Goal: Use online tool/utility: Utilize a website feature to perform a specific function

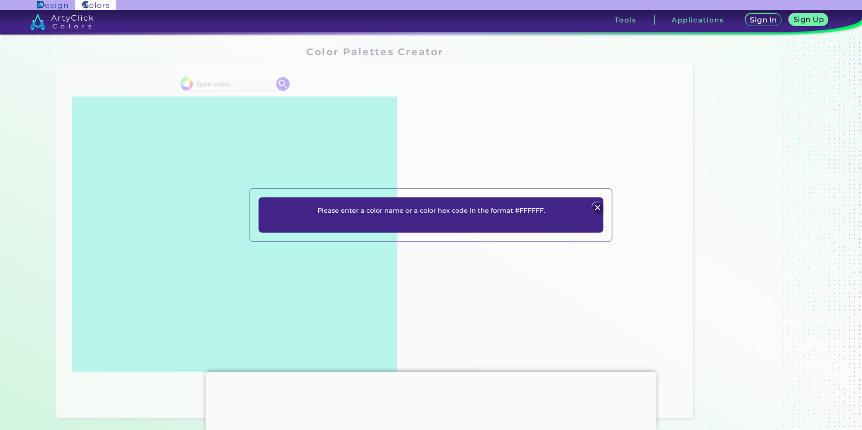
click at [599, 208] on img at bounding box center [597, 207] width 11 height 11
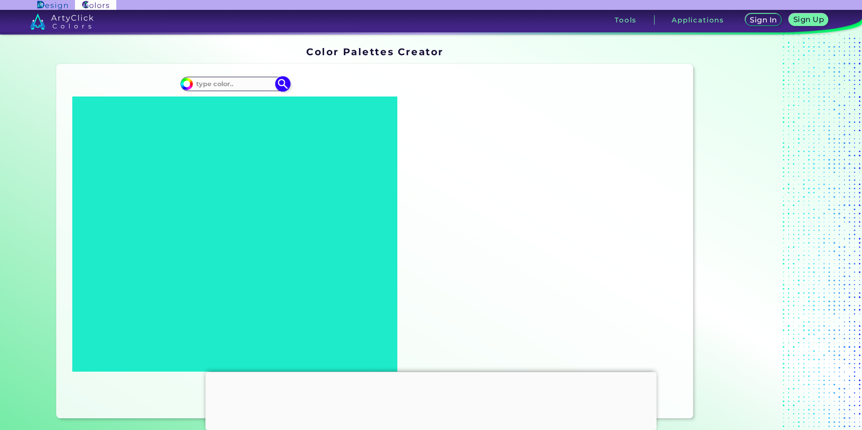
click at [224, 84] on input at bounding box center [235, 84] width 84 height 12
type input "851515"
type input "#000000"
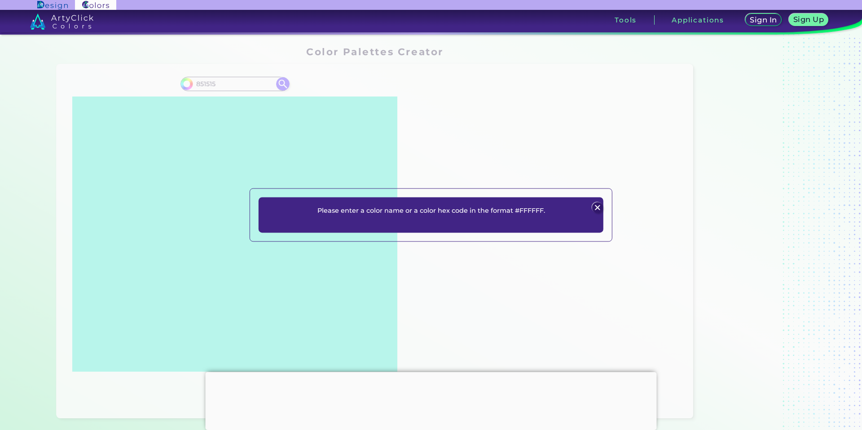
click at [195, 83] on div "Please enter a color name or a color hex code in the format #FFFFFF. Plans Sign…" at bounding box center [431, 215] width 862 height 430
click at [600, 208] on img at bounding box center [597, 207] width 11 height 11
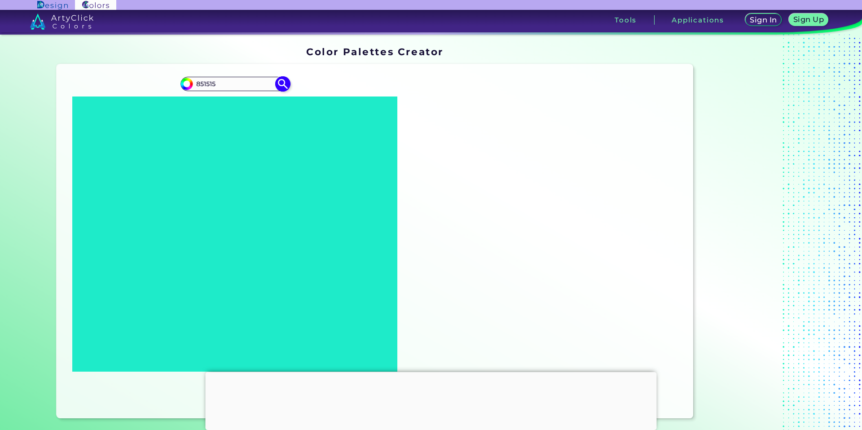
click at [194, 83] on input "851515" at bounding box center [235, 84] width 84 height 12
type input "#851515"
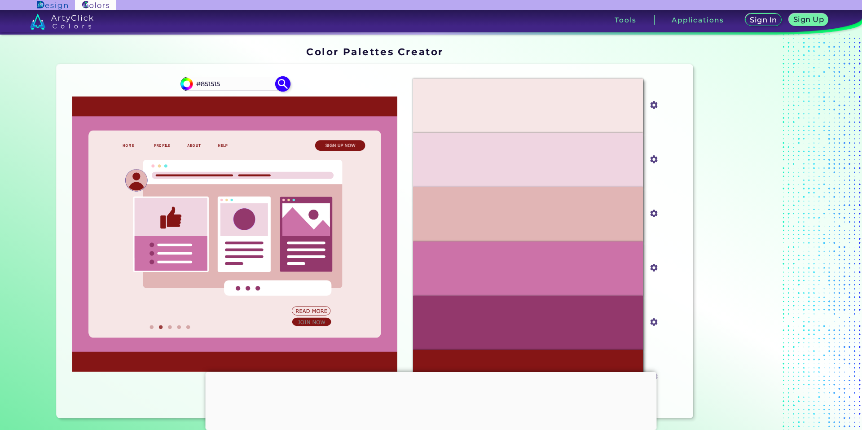
click at [211, 79] on input "#851515" at bounding box center [235, 84] width 84 height 12
drag, startPoint x: 199, startPoint y: 82, endPoint x: 233, endPoint y: 80, distance: 34.2
click at [233, 80] on input "#851515" at bounding box center [235, 84] width 84 height 12
type input "#142529"
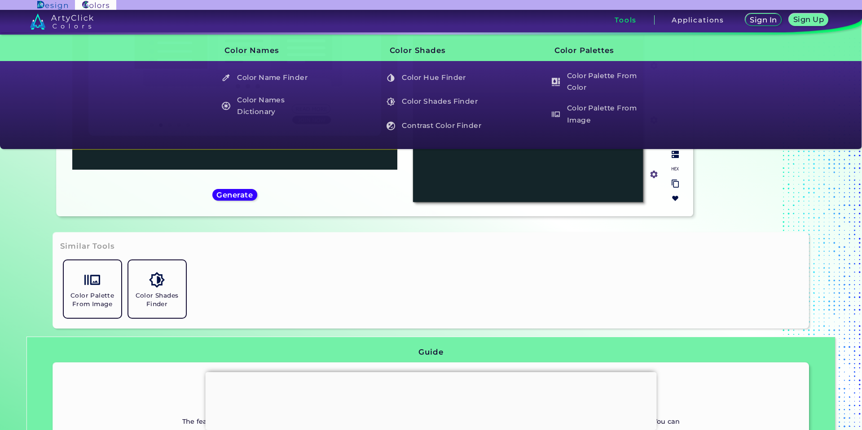
scroll to position [202, 0]
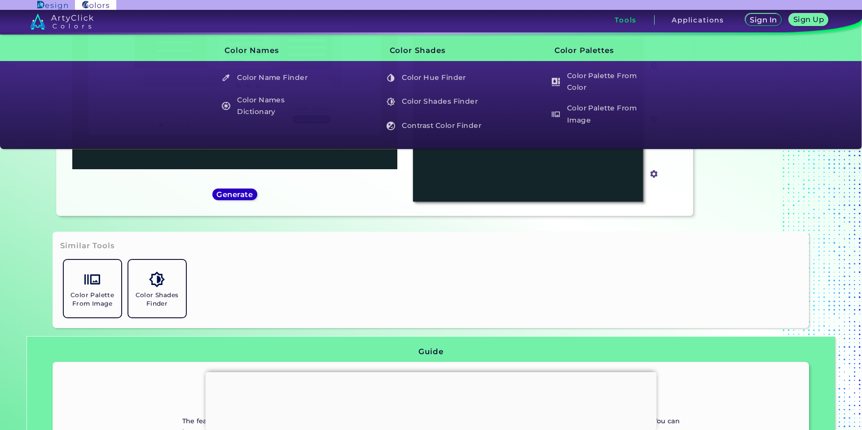
click at [233, 196] on h5 "Generate" at bounding box center [235, 194] width 33 height 7
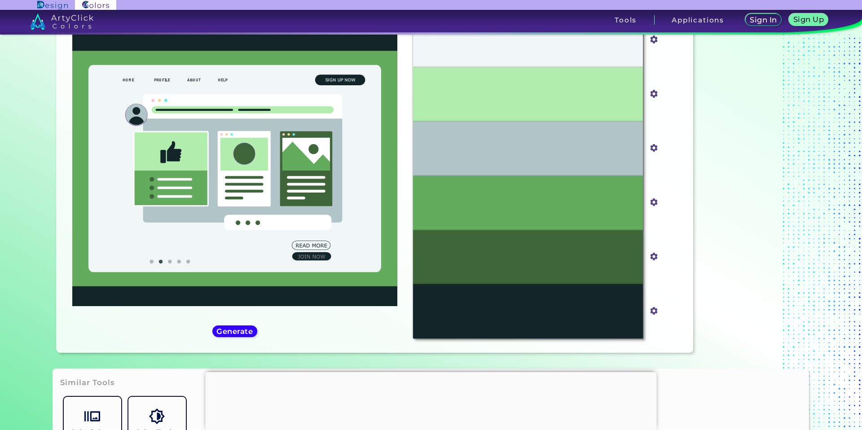
scroll to position [67, 0]
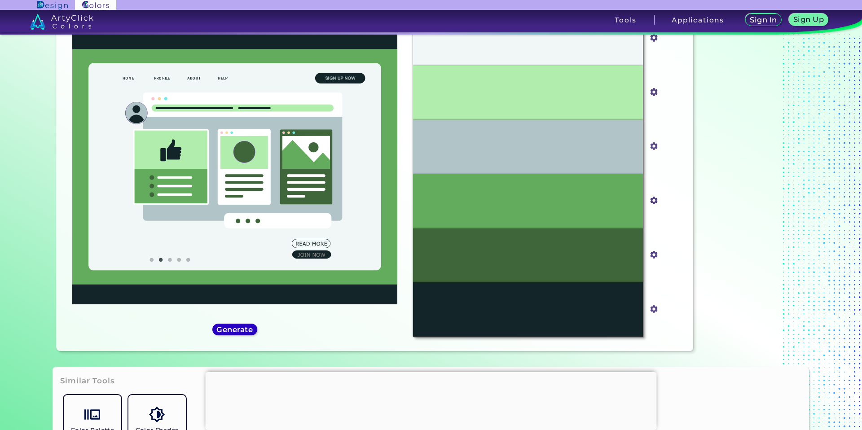
click at [247, 332] on h5 "Generate" at bounding box center [235, 329] width 33 height 7
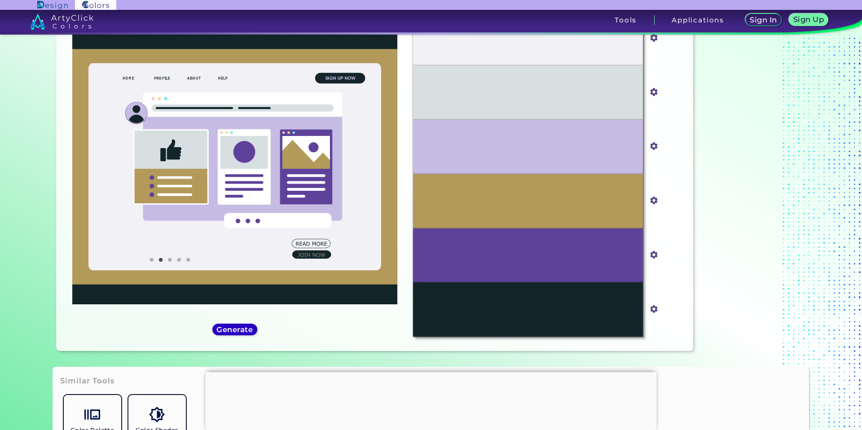
click at [246, 331] on h5 "Generate" at bounding box center [234, 329] width 33 height 7
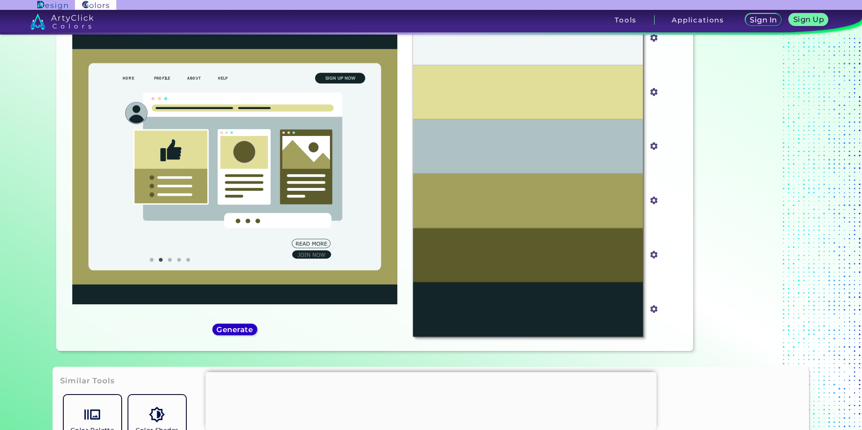
click at [246, 331] on h5 "Generate" at bounding box center [234, 329] width 33 height 7
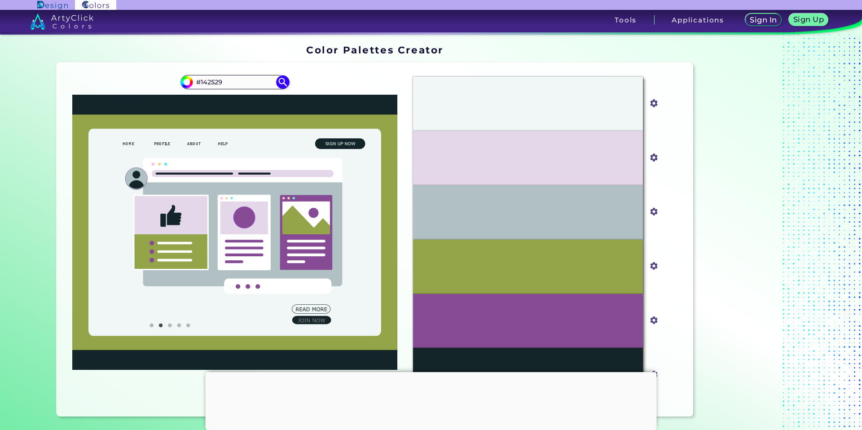
scroll to position [0, 0]
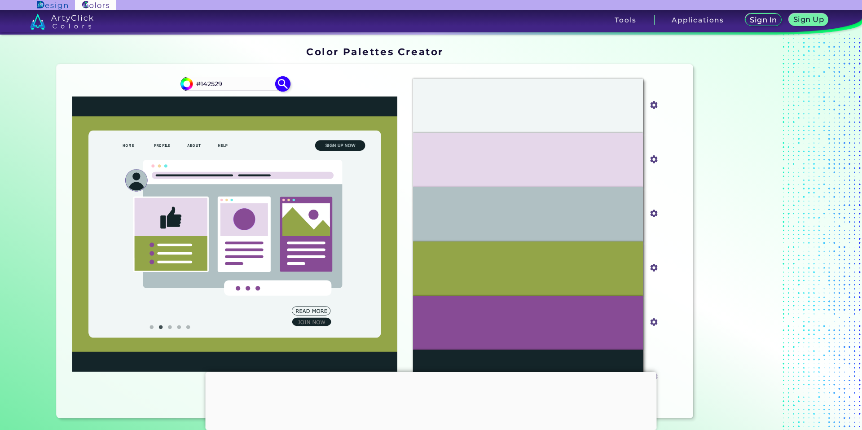
click at [208, 80] on input "#142529" at bounding box center [235, 84] width 84 height 12
drag, startPoint x: 199, startPoint y: 83, endPoint x: 237, endPoint y: 82, distance: 38.2
click at [233, 82] on input "#142529" at bounding box center [235, 84] width 84 height 12
type input "#851515"
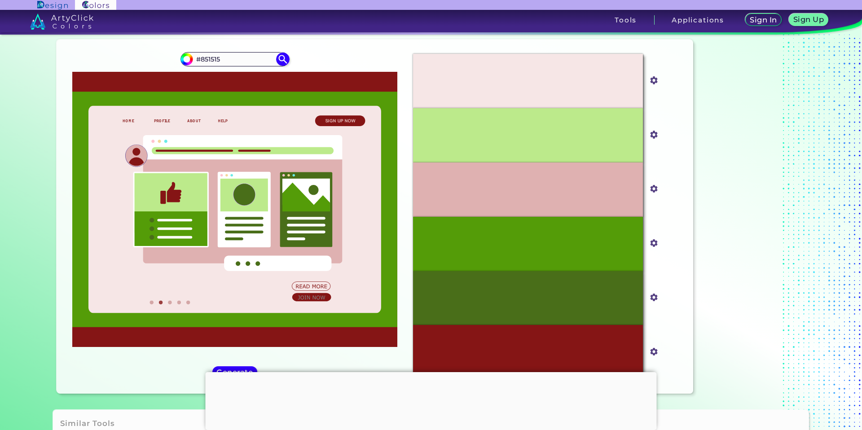
scroll to position [70, 0]
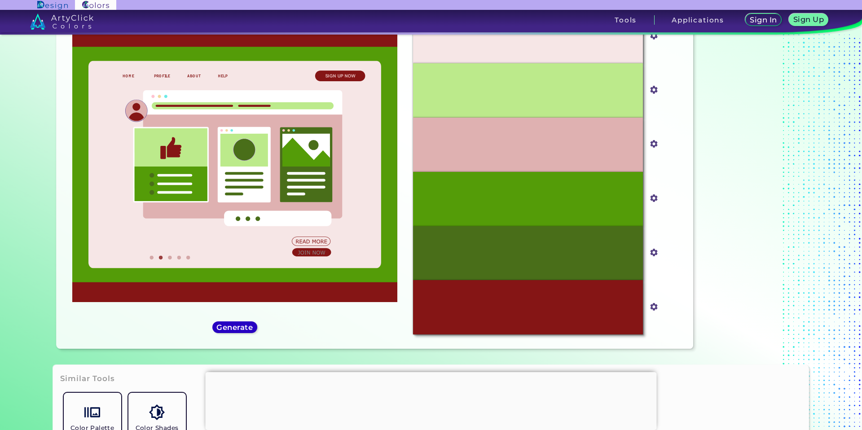
click at [237, 329] on h5 "Generate" at bounding box center [234, 327] width 33 height 7
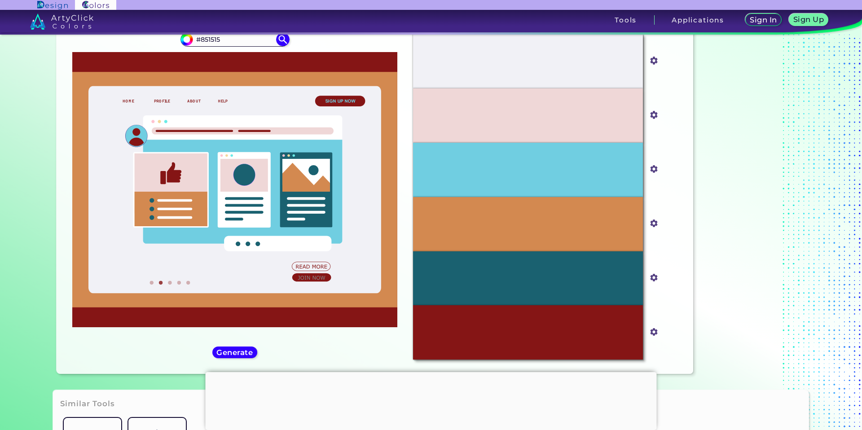
scroll to position [35, 0]
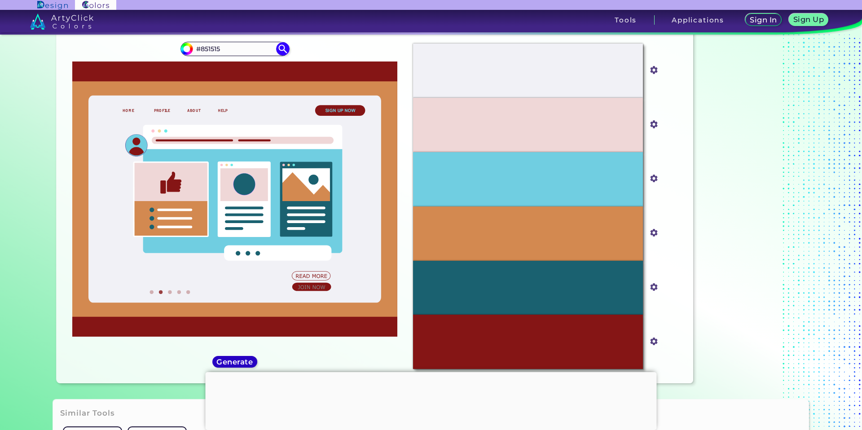
click at [238, 362] on h5 "Generate" at bounding box center [234, 362] width 33 height 7
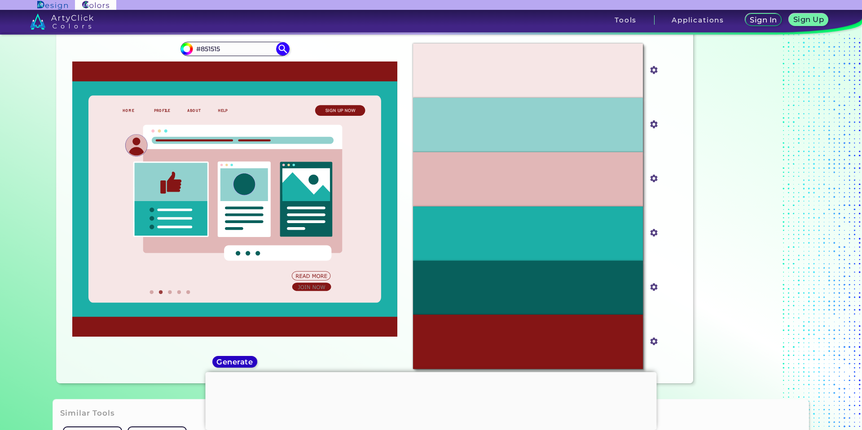
click at [242, 364] on h5 "Generate" at bounding box center [234, 362] width 33 height 7
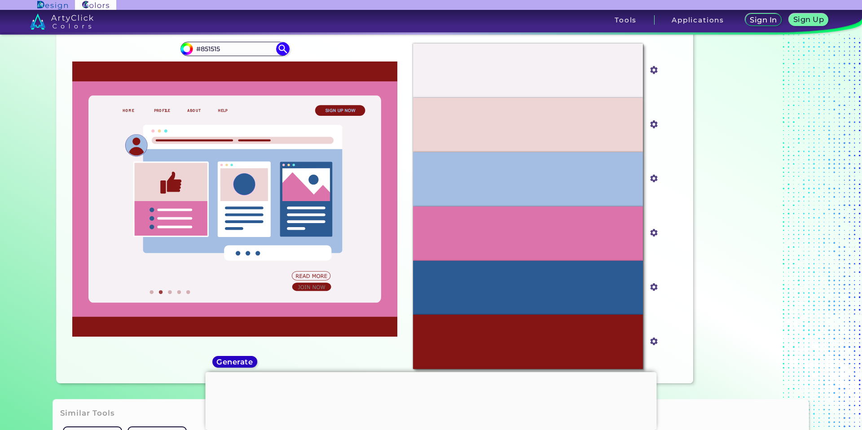
click at [242, 362] on h5 "Generate" at bounding box center [235, 362] width 33 height 7
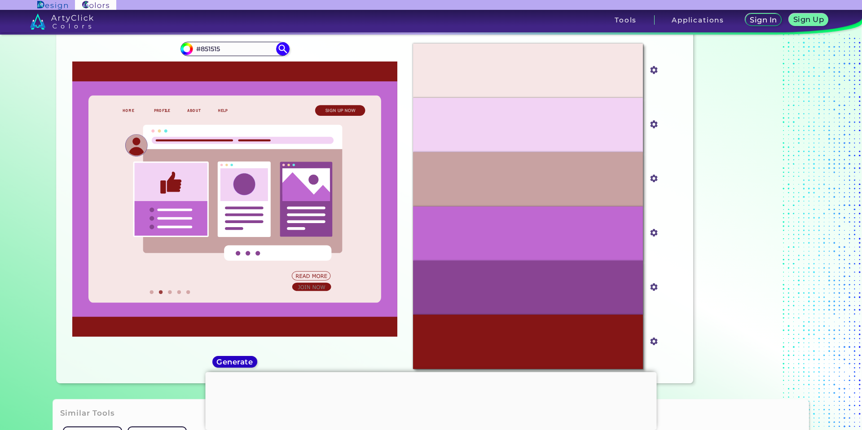
click at [242, 362] on h5 "Generate" at bounding box center [234, 362] width 33 height 7
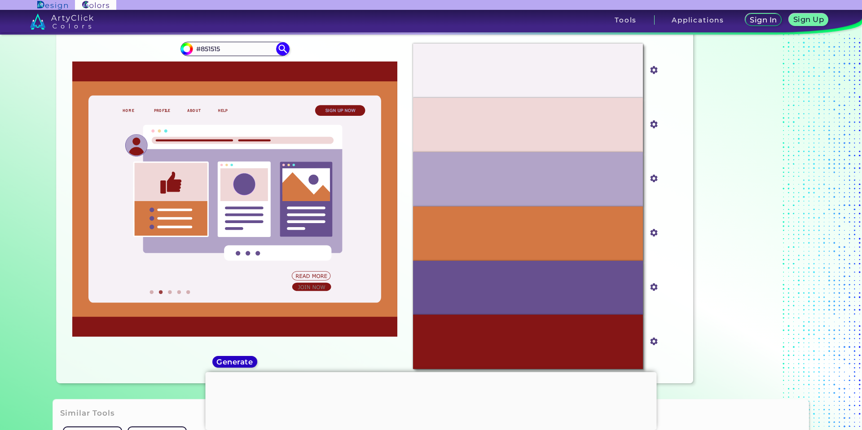
click at [242, 362] on h5 "Generate" at bounding box center [234, 362] width 33 height 7
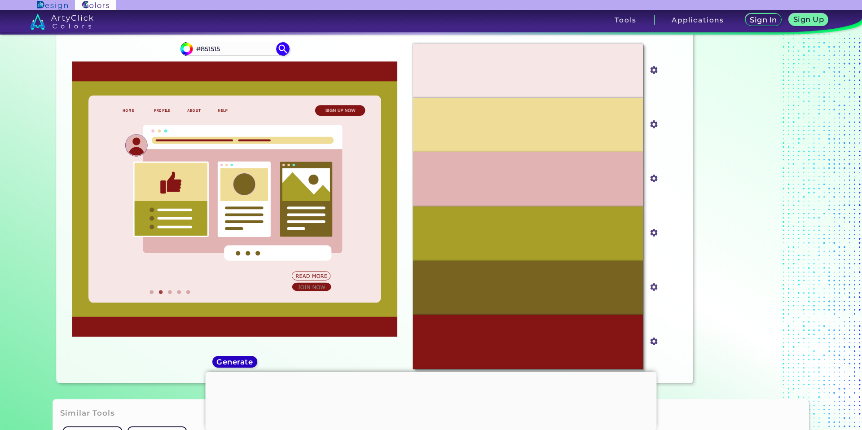
click at [242, 362] on h5 "Generate" at bounding box center [234, 362] width 33 height 7
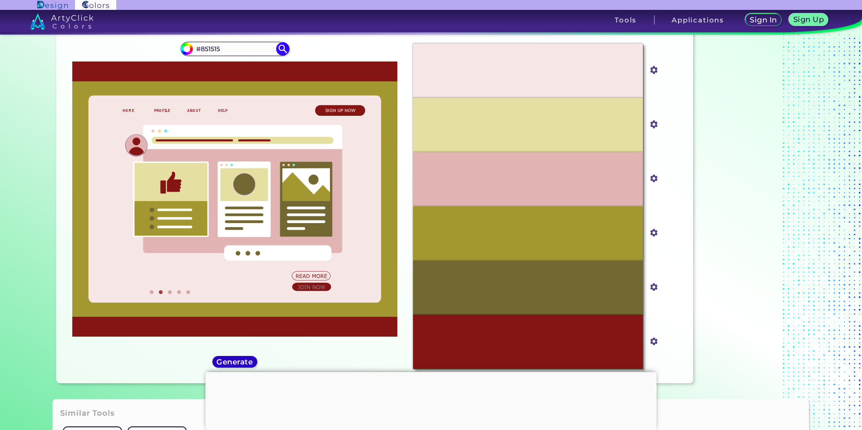
click at [242, 362] on h5 "Generate" at bounding box center [234, 362] width 33 height 7
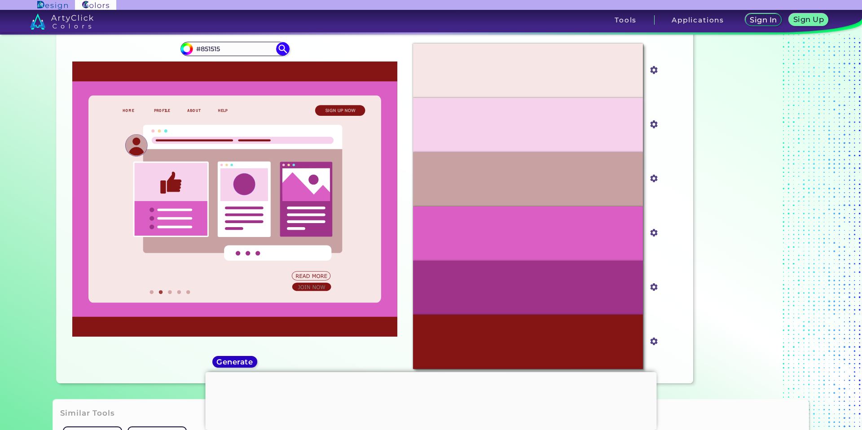
click at [243, 362] on h5 "Generate" at bounding box center [234, 362] width 33 height 7
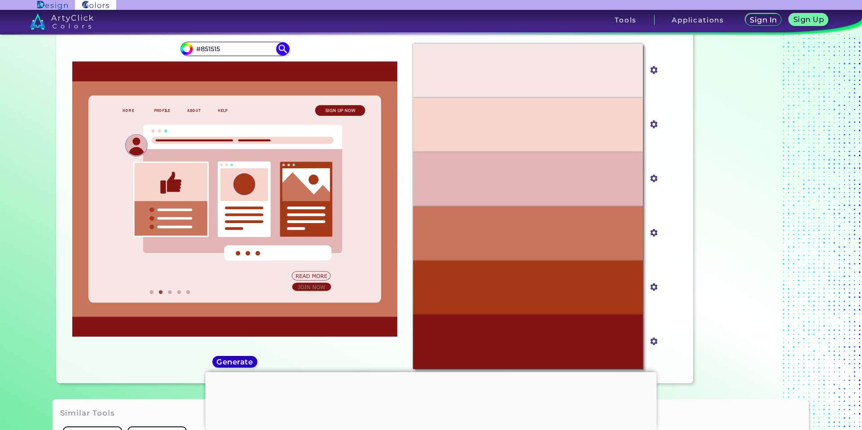
click at [244, 363] on h5 "Generate" at bounding box center [235, 362] width 33 height 7
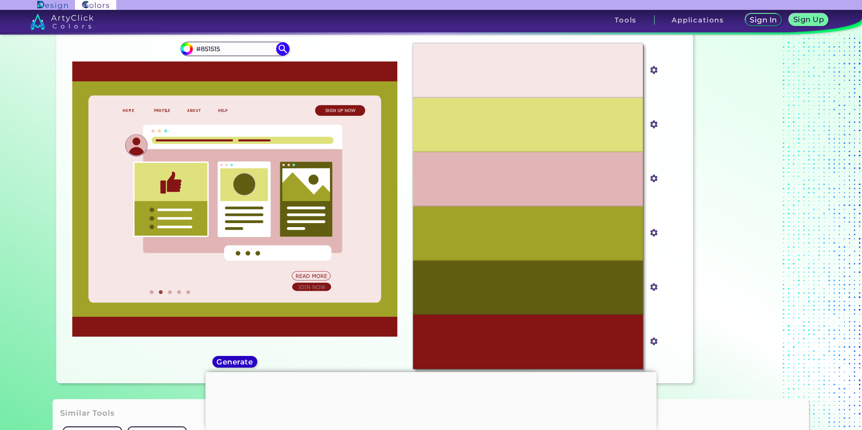
click at [244, 363] on h5 "Generate" at bounding box center [235, 362] width 33 height 7
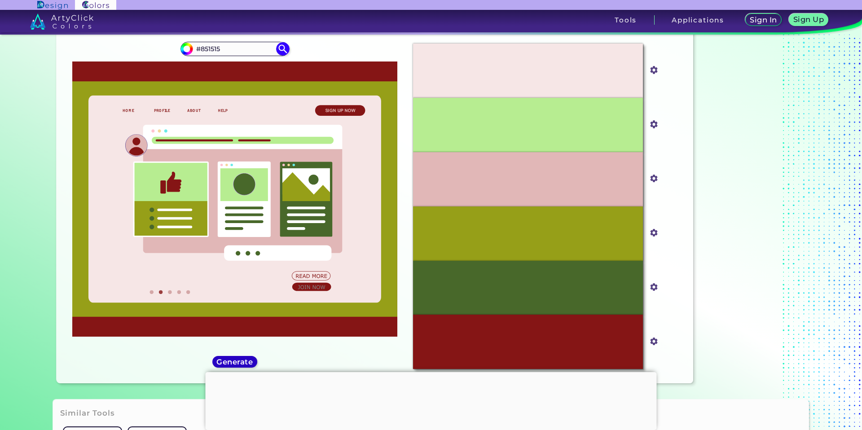
click at [244, 363] on h5 "Generate" at bounding box center [234, 362] width 33 height 7
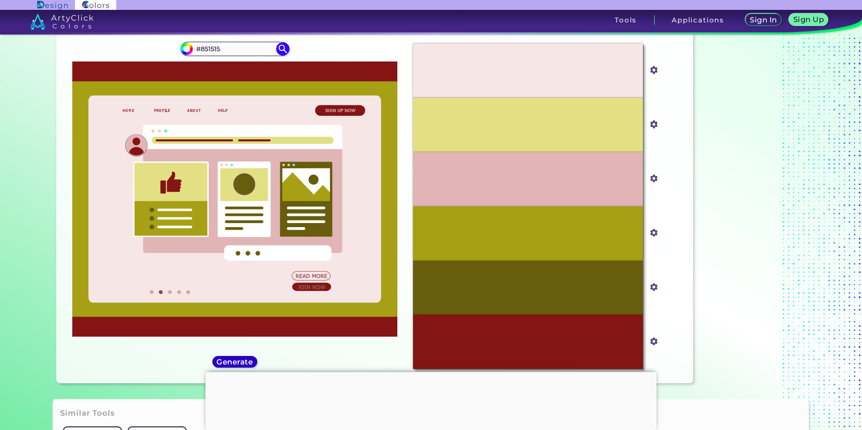
click at [244, 363] on h5 "Generate" at bounding box center [234, 362] width 33 height 7
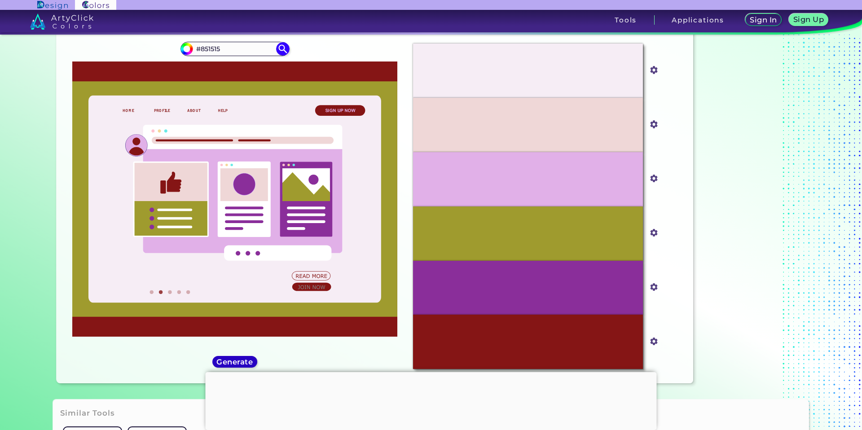
click at [244, 363] on h5 "Generate" at bounding box center [234, 362] width 33 height 7
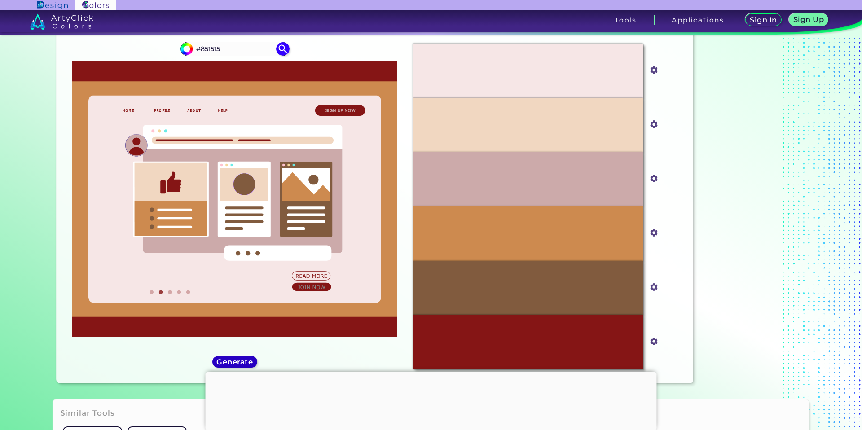
click at [244, 364] on h5 "Generate" at bounding box center [234, 362] width 33 height 7
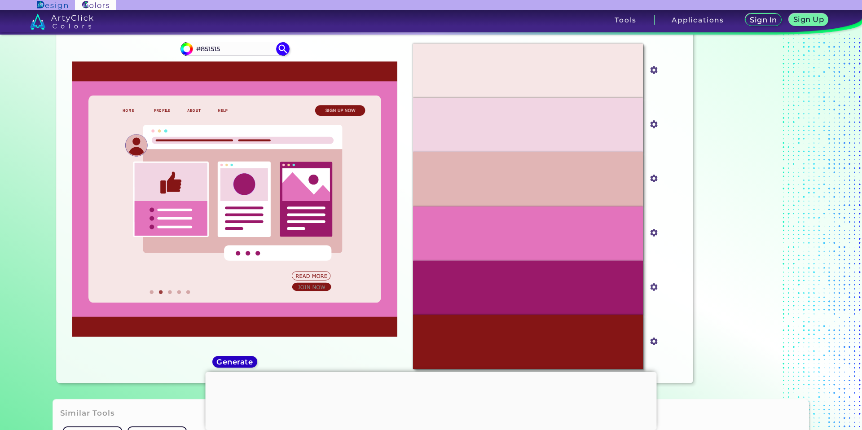
click at [243, 362] on h5 "Generate" at bounding box center [234, 362] width 33 height 7
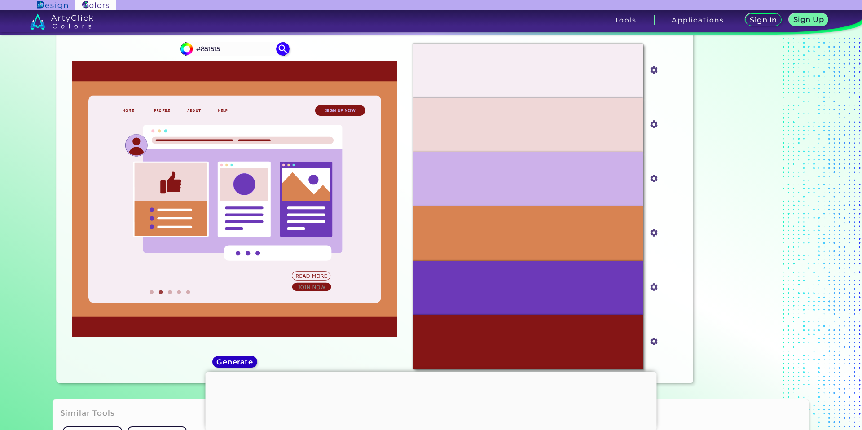
click at [243, 363] on h5 "Generate" at bounding box center [234, 362] width 33 height 7
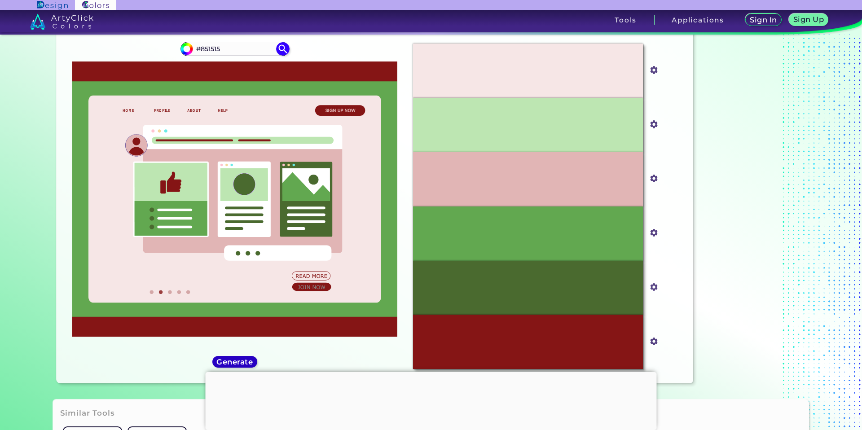
click at [241, 360] on h5 "Generate" at bounding box center [234, 362] width 33 height 7
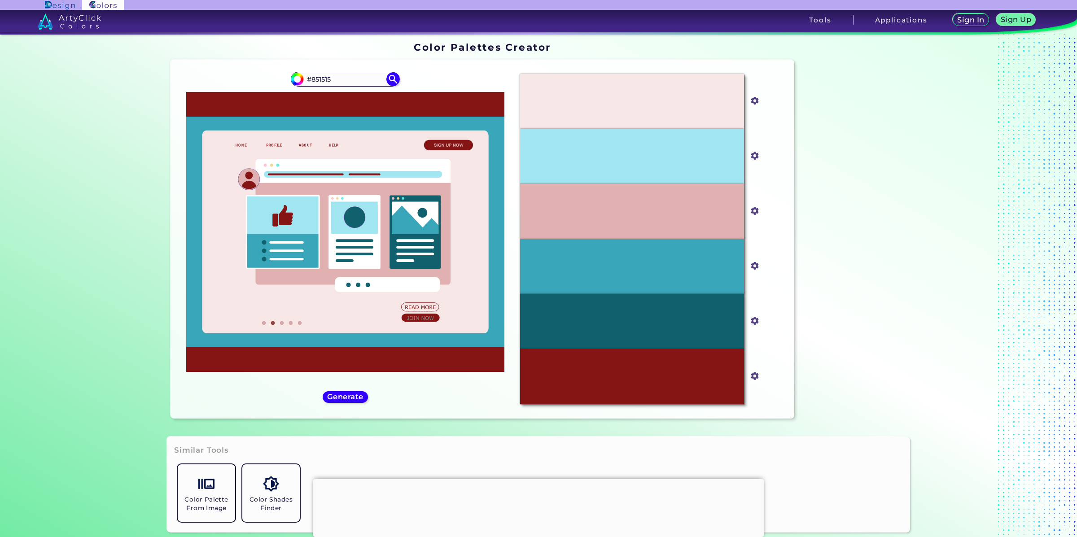
scroll to position [3, 0]
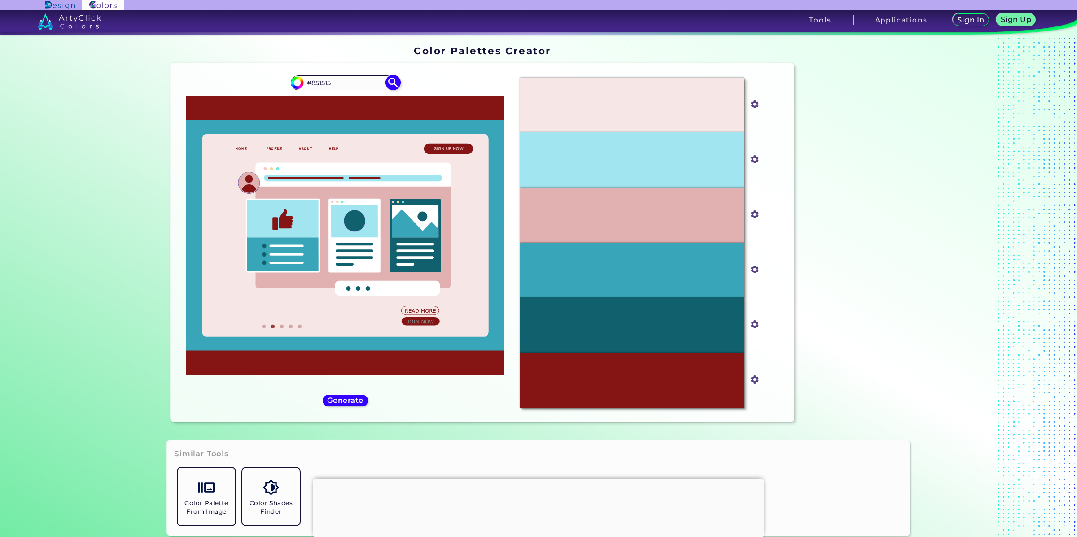
click at [354, 80] on input "#851515" at bounding box center [345, 83] width 84 height 12
drag, startPoint x: 310, startPoint y: 83, endPoint x: 378, endPoint y: 83, distance: 68.2
click at [378, 83] on input "#851515" at bounding box center [345, 83] width 84 height 12
type input "#071853"
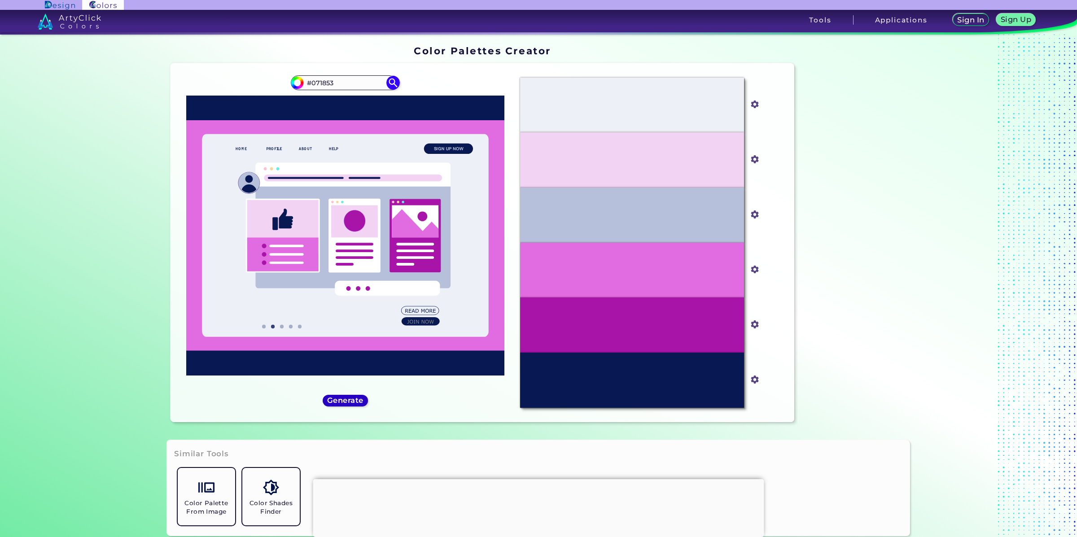
click at [341, 400] on h5 "Generate" at bounding box center [345, 400] width 33 height 7
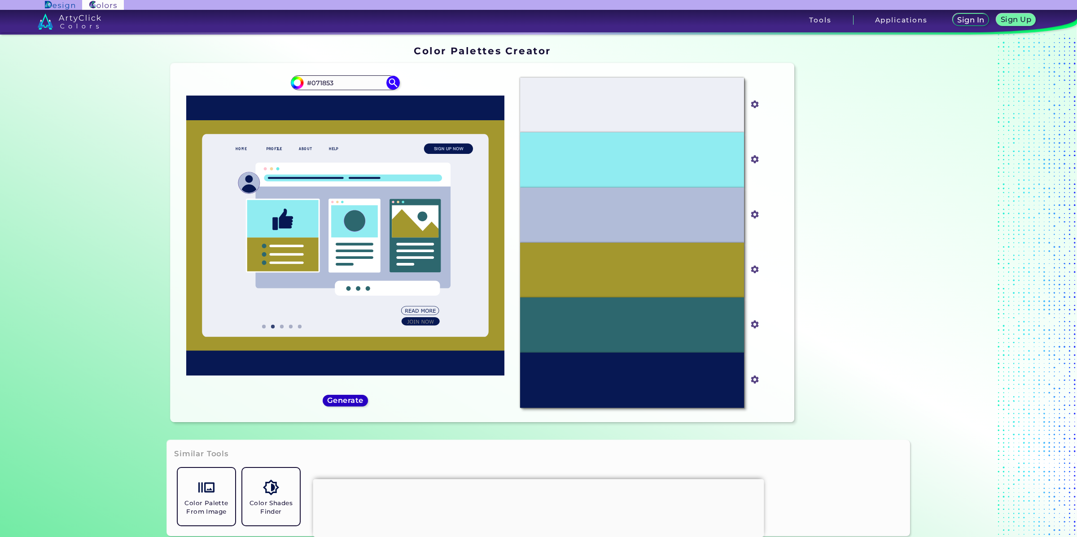
click at [341, 400] on h5 "Generate" at bounding box center [345, 400] width 33 height 7
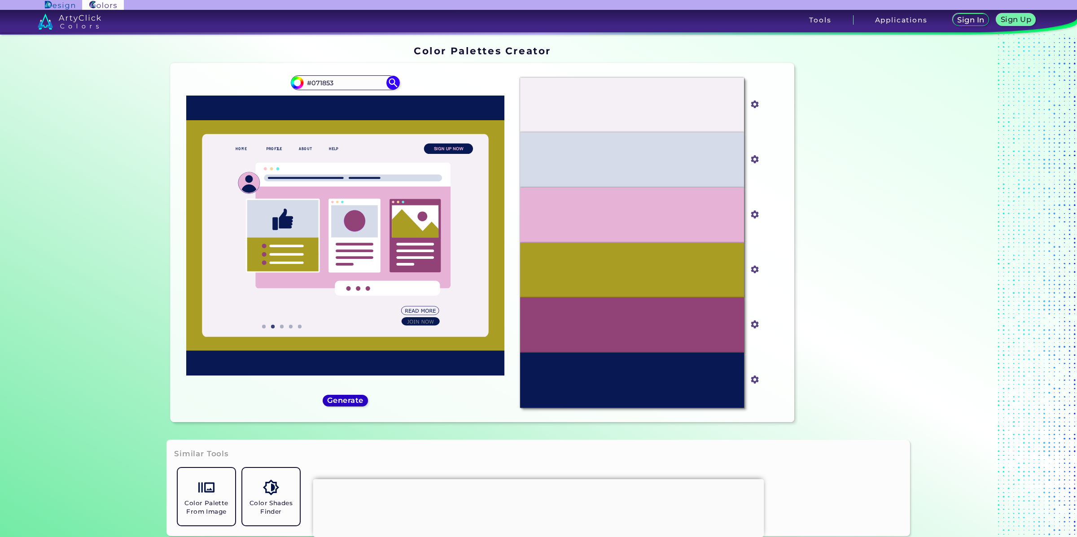
click at [341, 400] on h5 "Generate" at bounding box center [345, 400] width 33 height 7
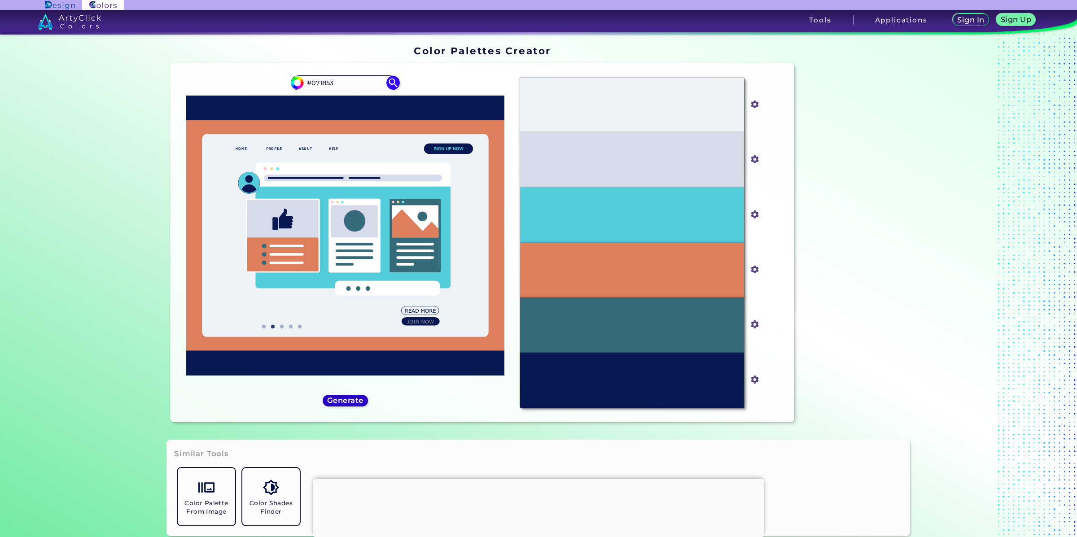
click at [340, 400] on h5 "Generate" at bounding box center [345, 400] width 33 height 7
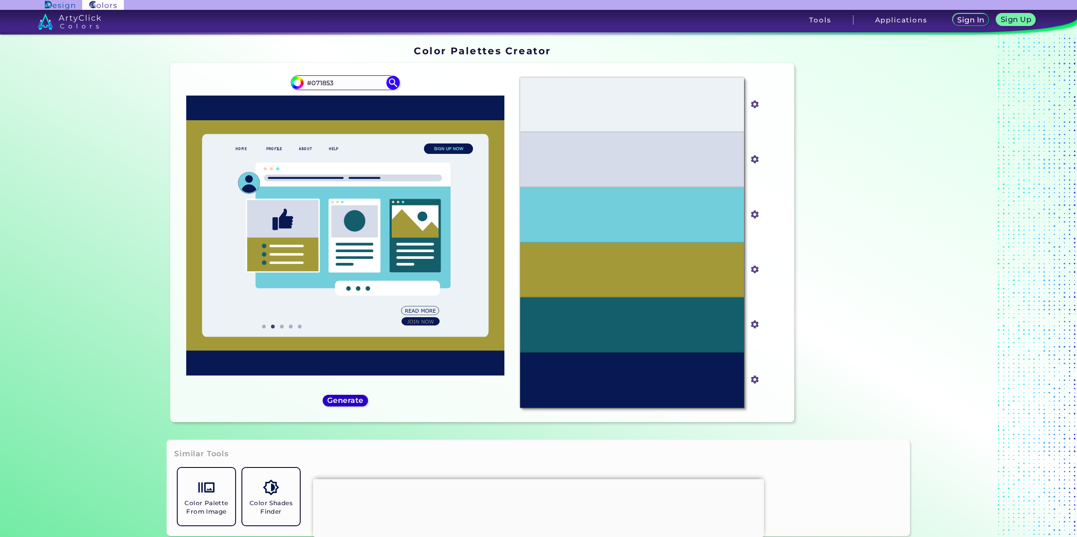
click at [340, 400] on h5 "Generate" at bounding box center [345, 400] width 33 height 7
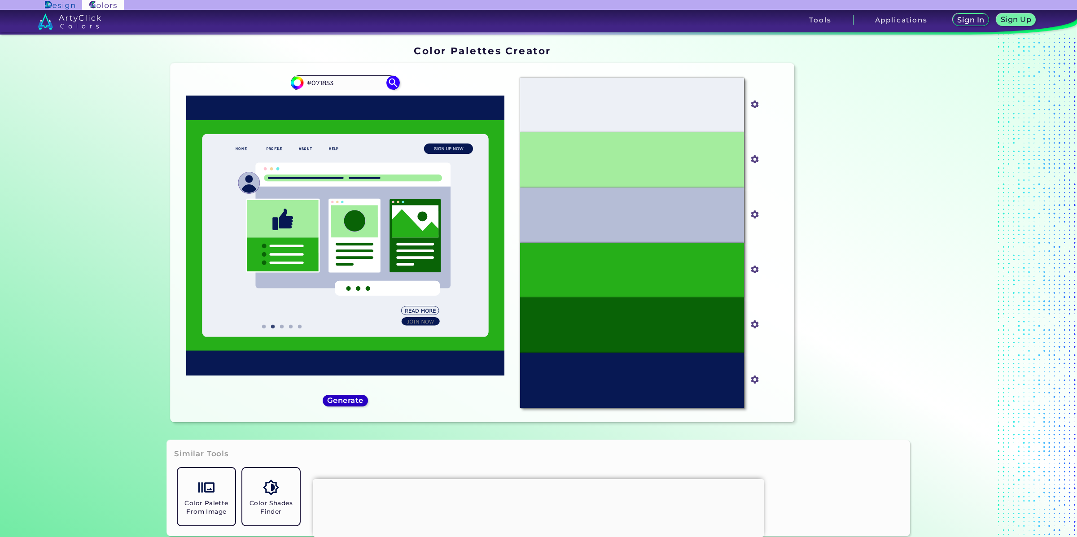
click at [339, 399] on h5 "Generate" at bounding box center [345, 400] width 33 height 7
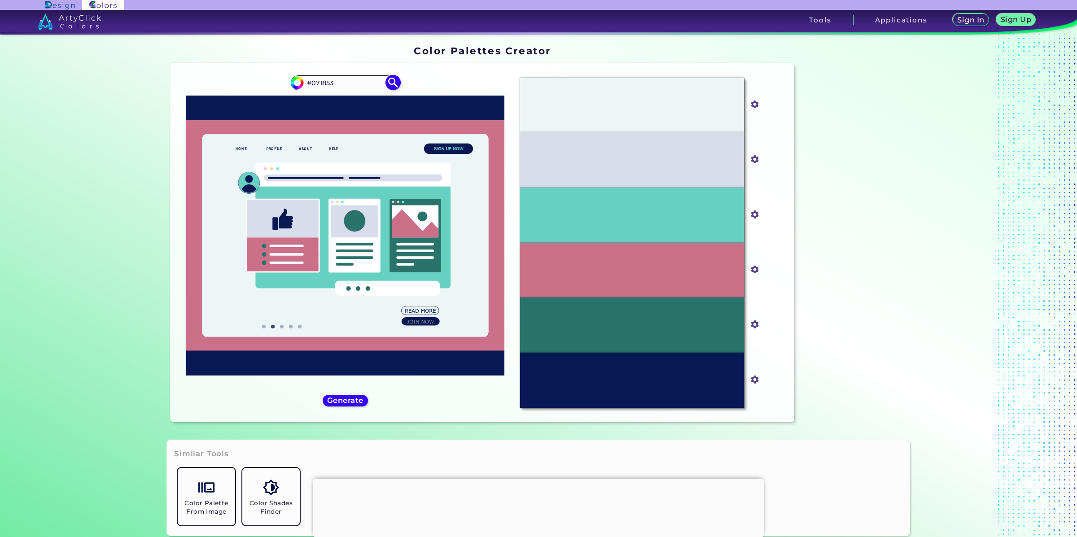
click at [341, 88] on input "#071853" at bounding box center [345, 83] width 84 height 12
drag, startPoint x: 310, startPoint y: 84, endPoint x: 357, endPoint y: 84, distance: 47.1
click at [356, 84] on input "#071853" at bounding box center [345, 83] width 84 height 12
type input "#ff4d5a"
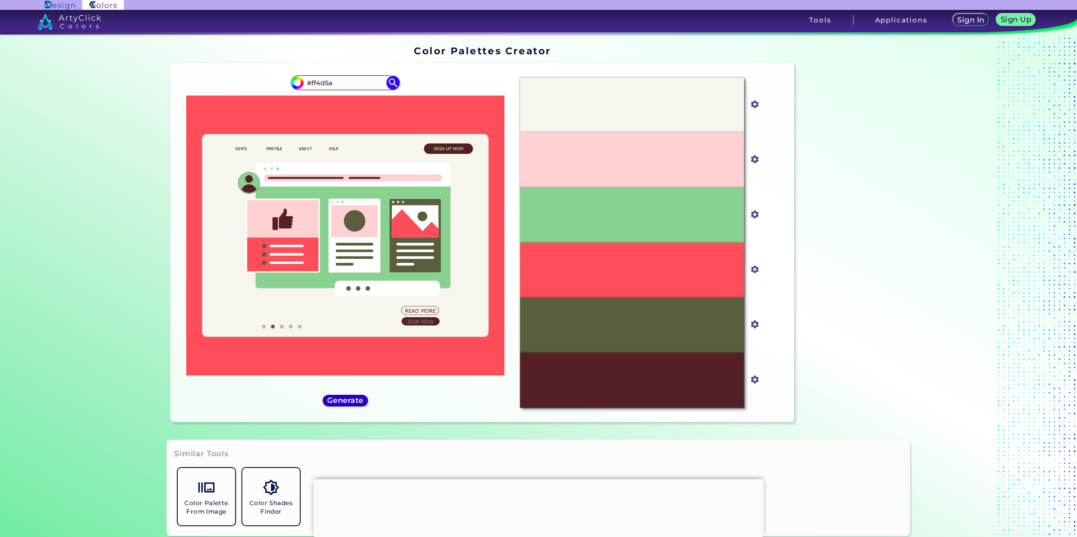
click at [350, 401] on h5 "Generate" at bounding box center [345, 400] width 33 height 7
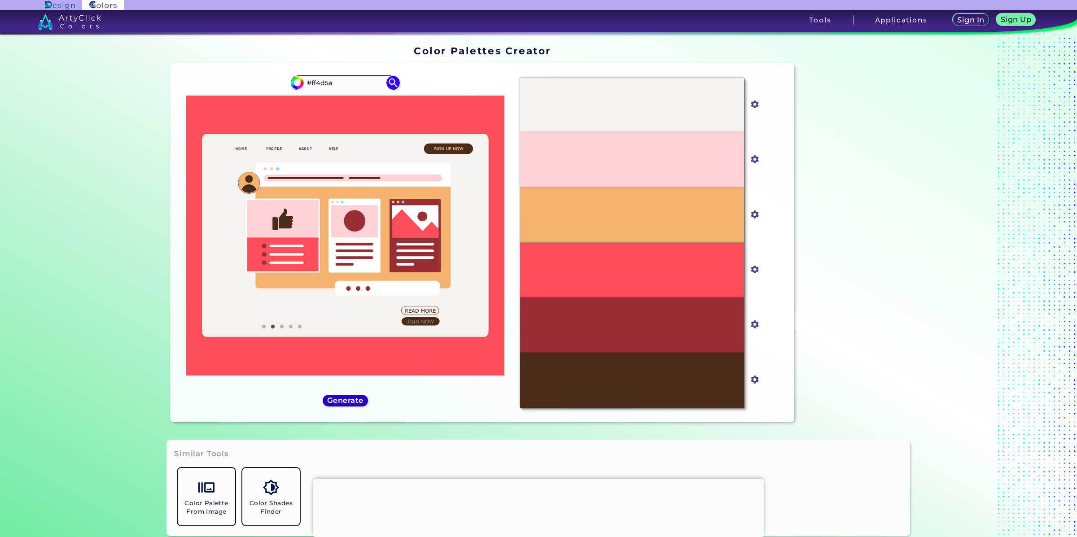
click at [351, 402] on h5 "Generate" at bounding box center [345, 400] width 33 height 7
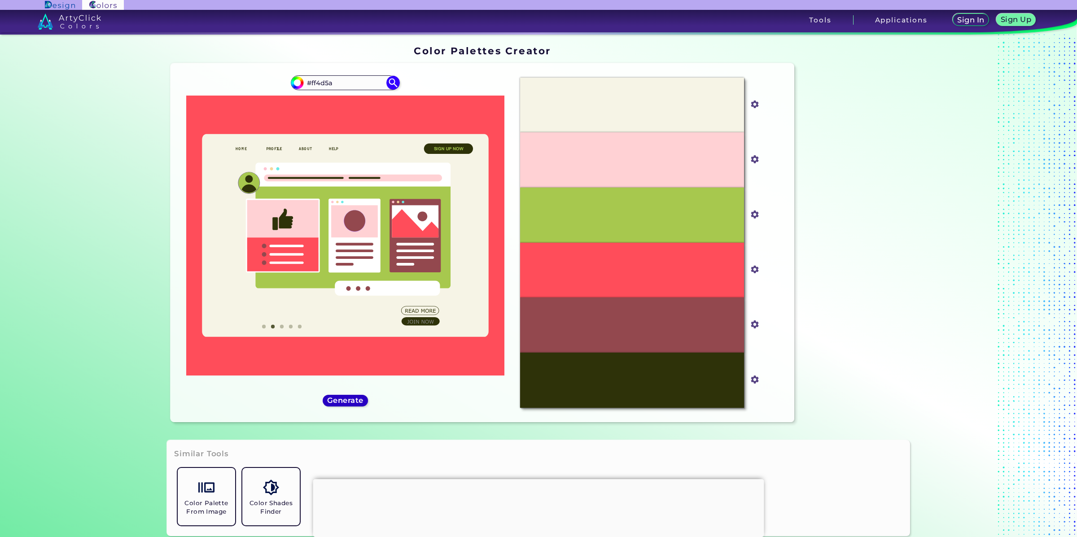
click at [351, 402] on h5 "Generate" at bounding box center [345, 400] width 33 height 7
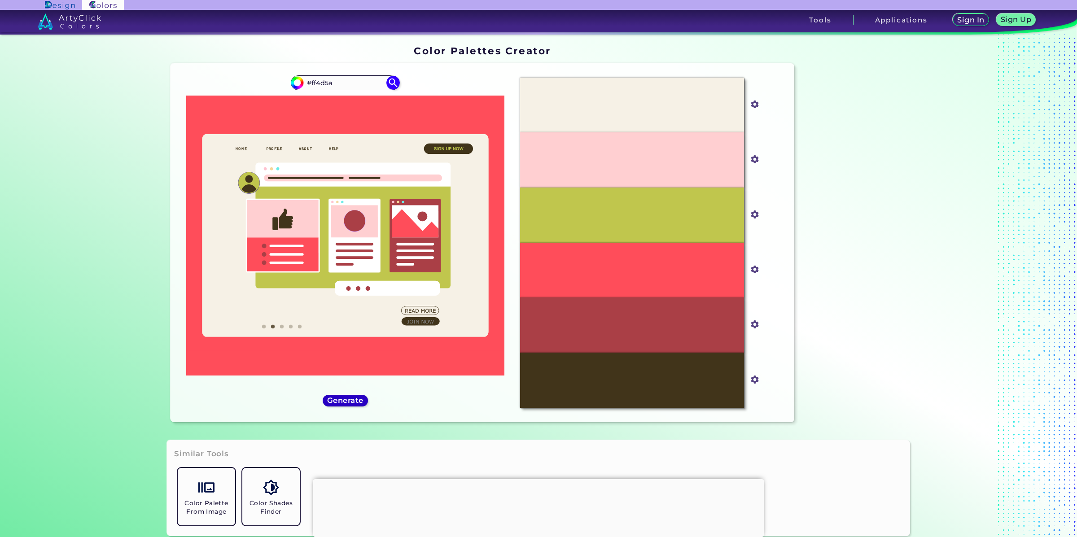
click at [351, 402] on h5 "Generate" at bounding box center [345, 400] width 33 height 7
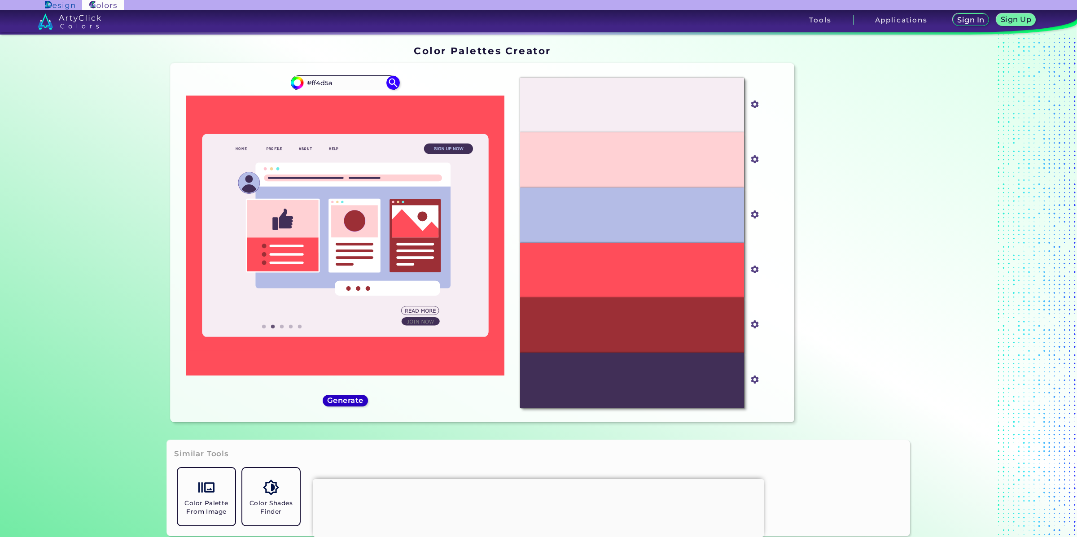
click at [352, 401] on h5 "Generate" at bounding box center [345, 400] width 33 height 7
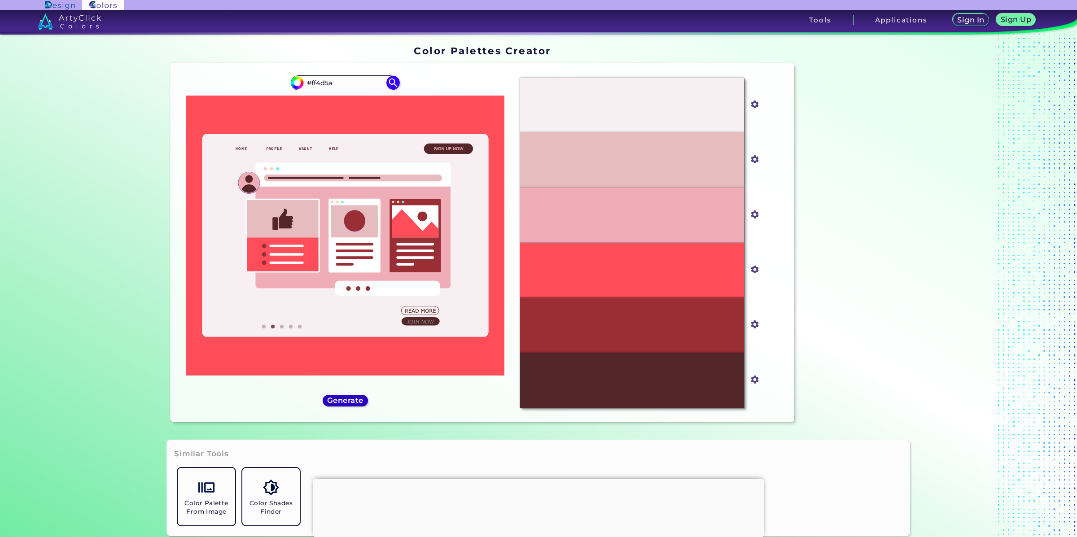
click at [351, 401] on h5 "Generate" at bounding box center [345, 400] width 33 height 7
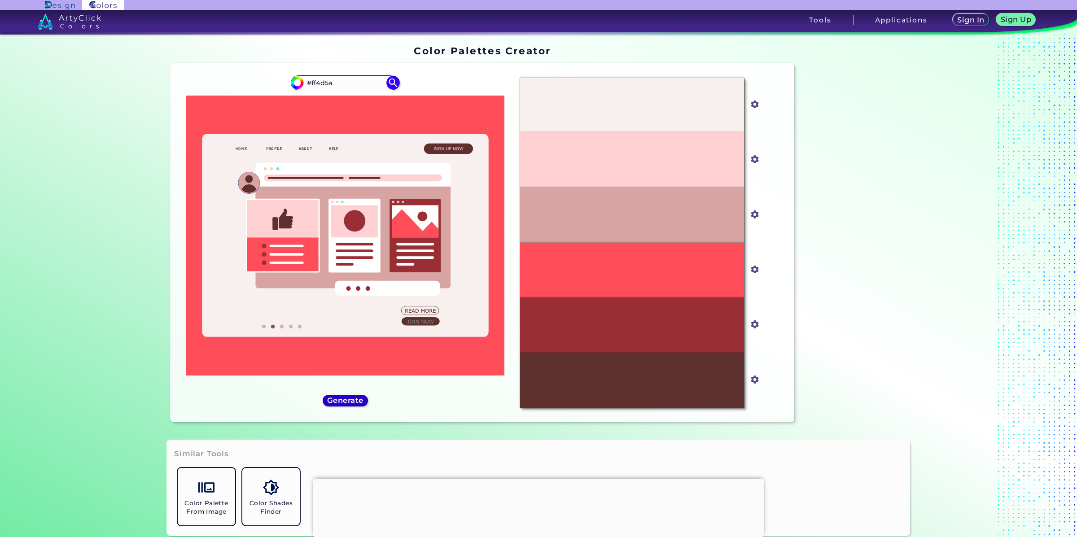
click at [351, 401] on h5 "Generate" at bounding box center [345, 400] width 33 height 7
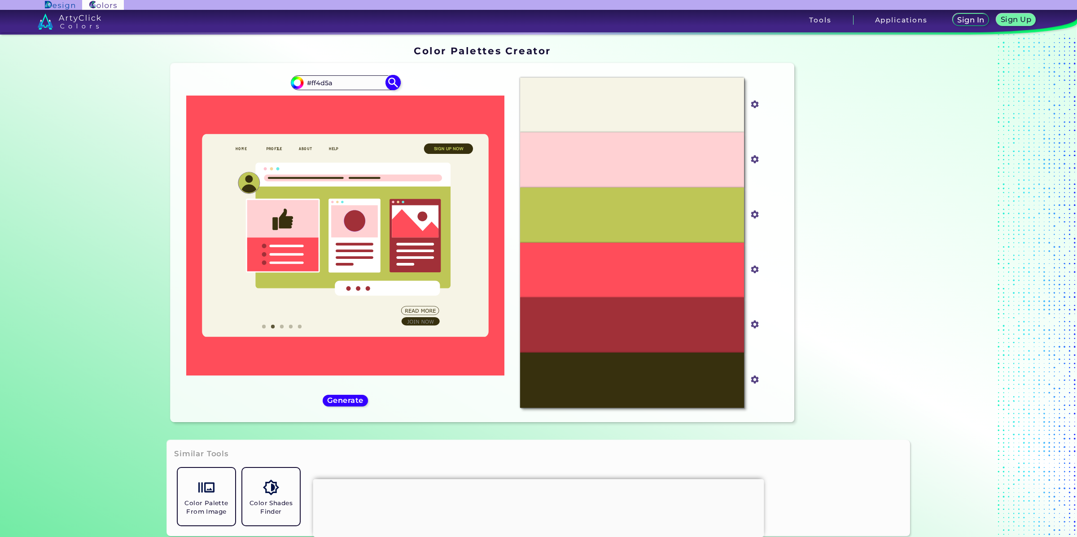
click at [315, 79] on input "#ff4d5a" at bounding box center [345, 83] width 84 height 12
drag, startPoint x: 308, startPoint y: 82, endPoint x: 350, endPoint y: 83, distance: 42.7
click at [350, 83] on input "#ff4d5a" at bounding box center [345, 83] width 84 height 12
type input "#"
type input "#8b93b5"
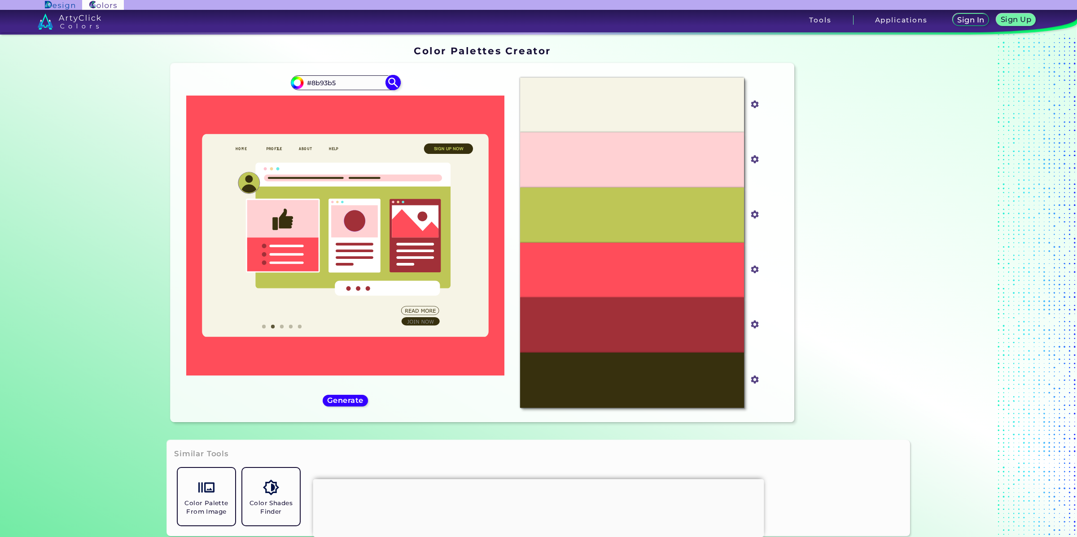
type input "#8b93b5"
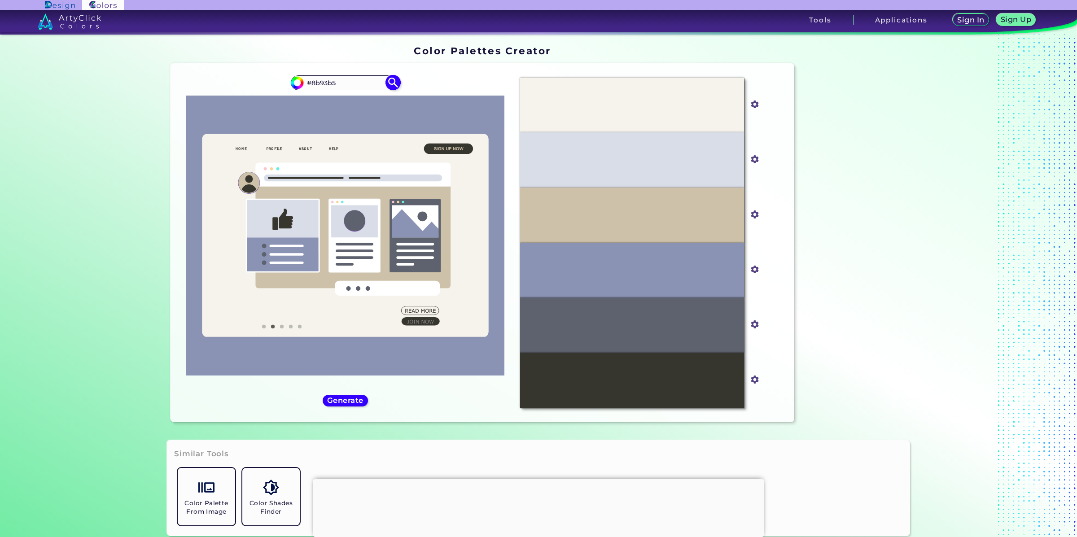
drag, startPoint x: 362, startPoint y: 83, endPoint x: 310, endPoint y: 83, distance: 52.5
click at [310, 83] on input "#8b93b5" at bounding box center [345, 83] width 84 height 12
type input "#851515"
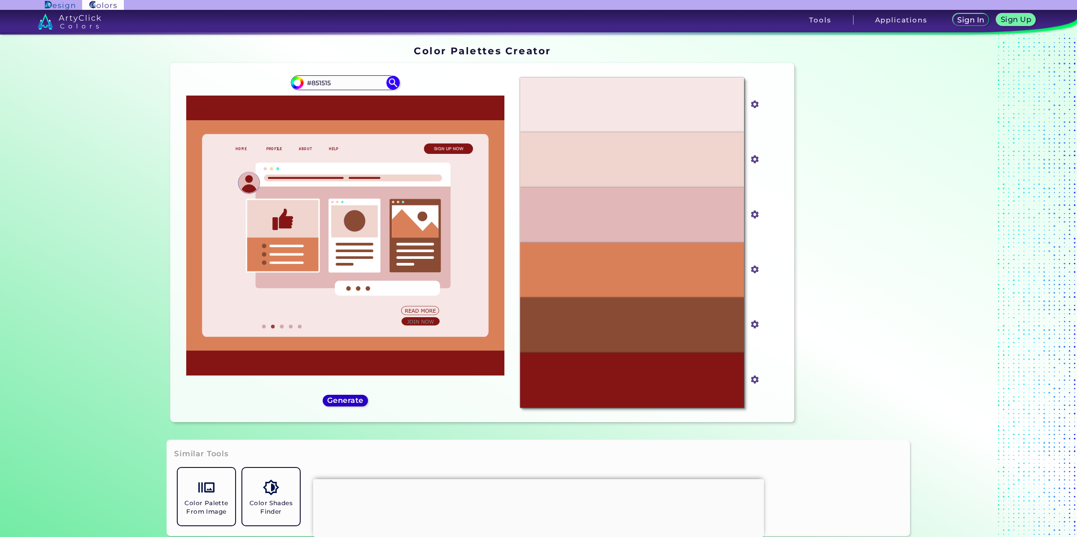
click at [349, 401] on h5 "Generate" at bounding box center [345, 400] width 33 height 7
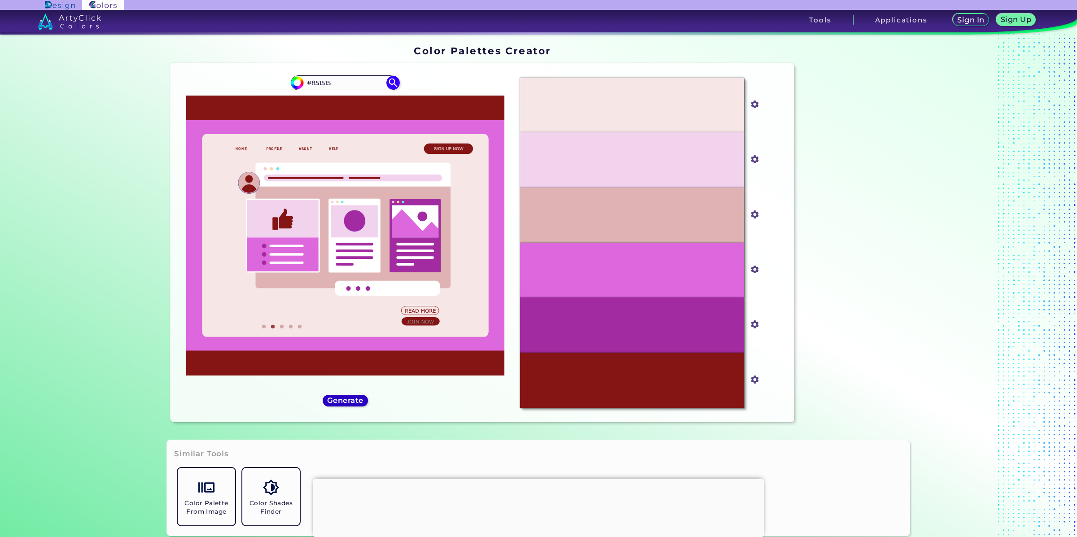
click at [349, 401] on h5 "Generate" at bounding box center [345, 400] width 33 height 7
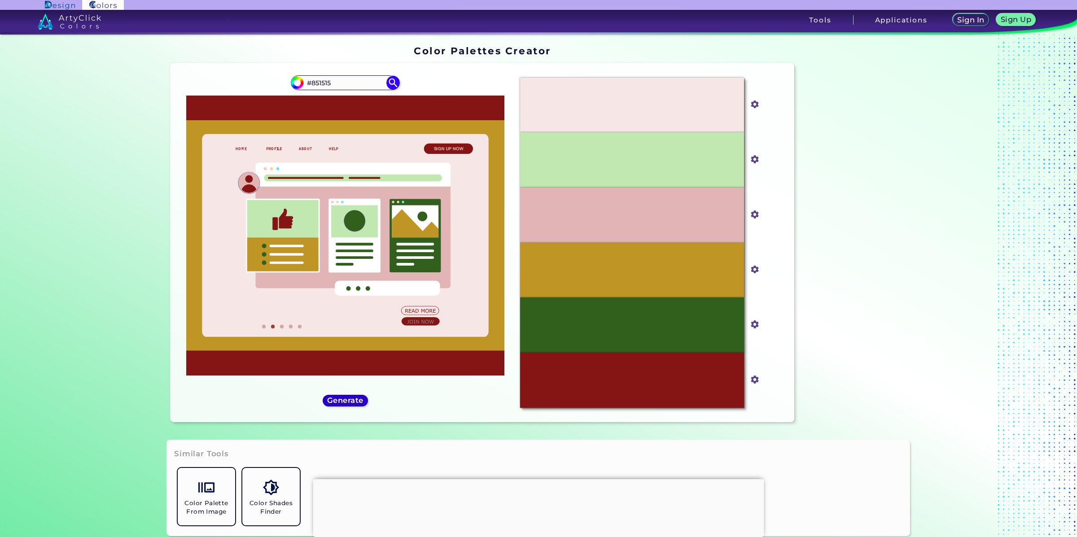
click at [349, 401] on h5 "Generate" at bounding box center [345, 400] width 33 height 7
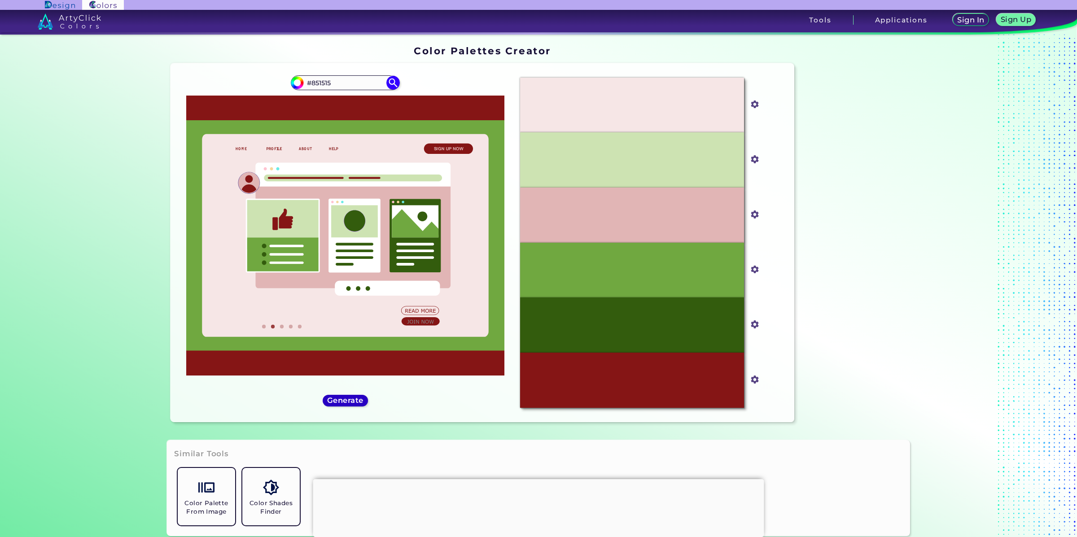
click at [349, 401] on h5 "Generate" at bounding box center [345, 400] width 33 height 7
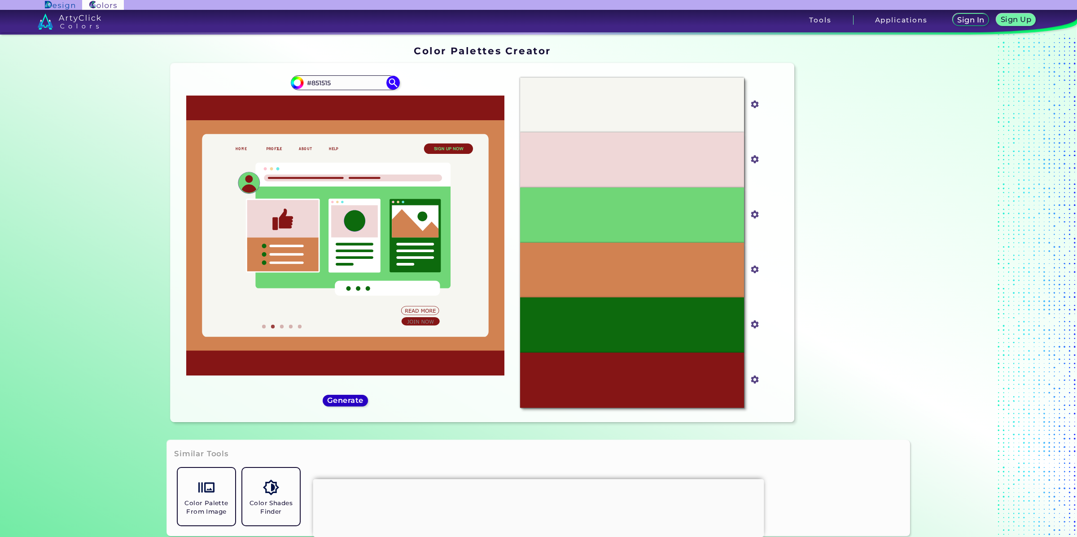
click at [349, 401] on h5 "Generate" at bounding box center [345, 400] width 33 height 7
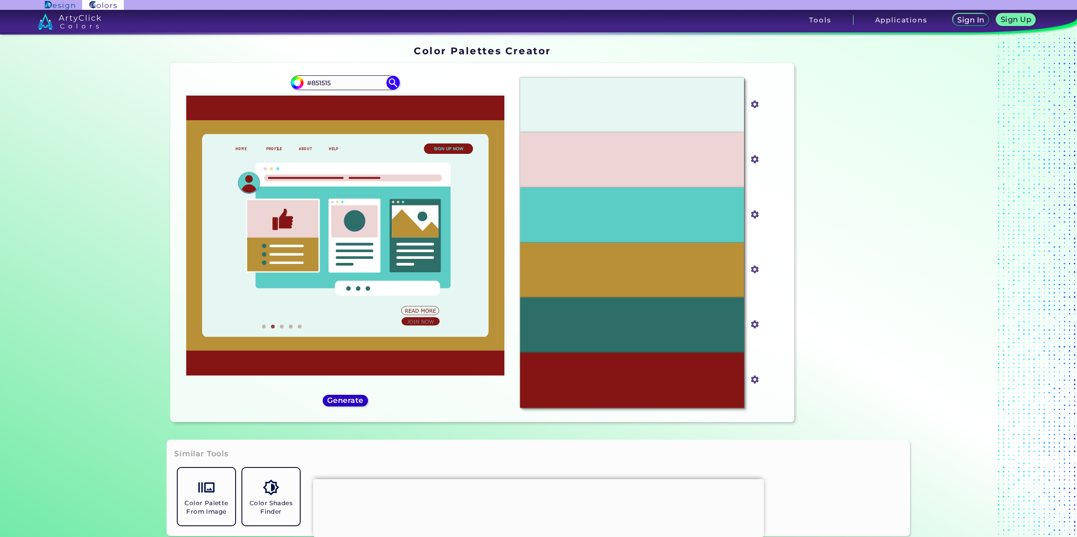
click at [349, 401] on h5 "Generate" at bounding box center [345, 400] width 33 height 7
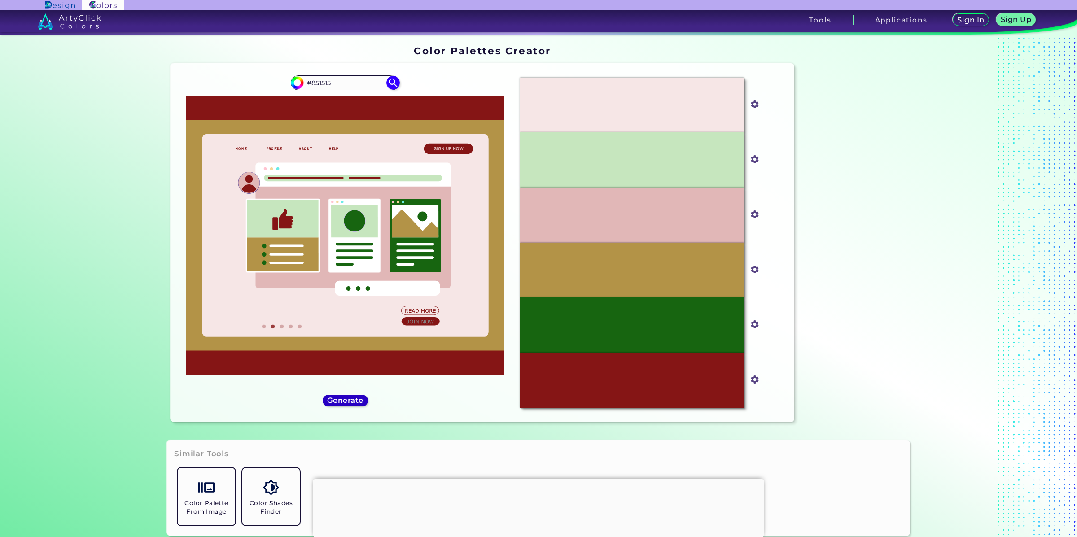
click at [349, 401] on h5 "Generate" at bounding box center [345, 400] width 33 height 7
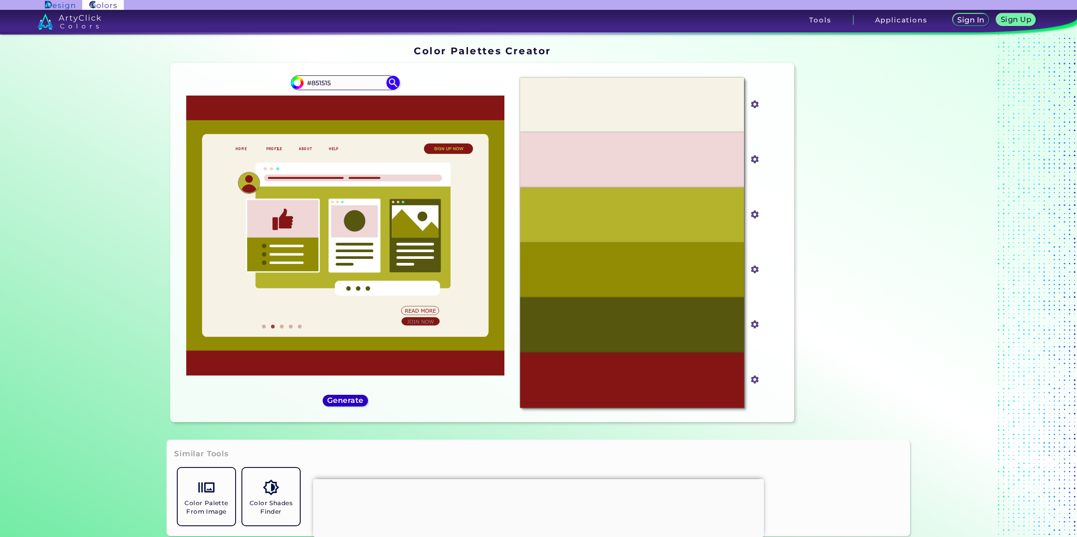
click at [349, 401] on h5 "Generate" at bounding box center [345, 400] width 33 height 7
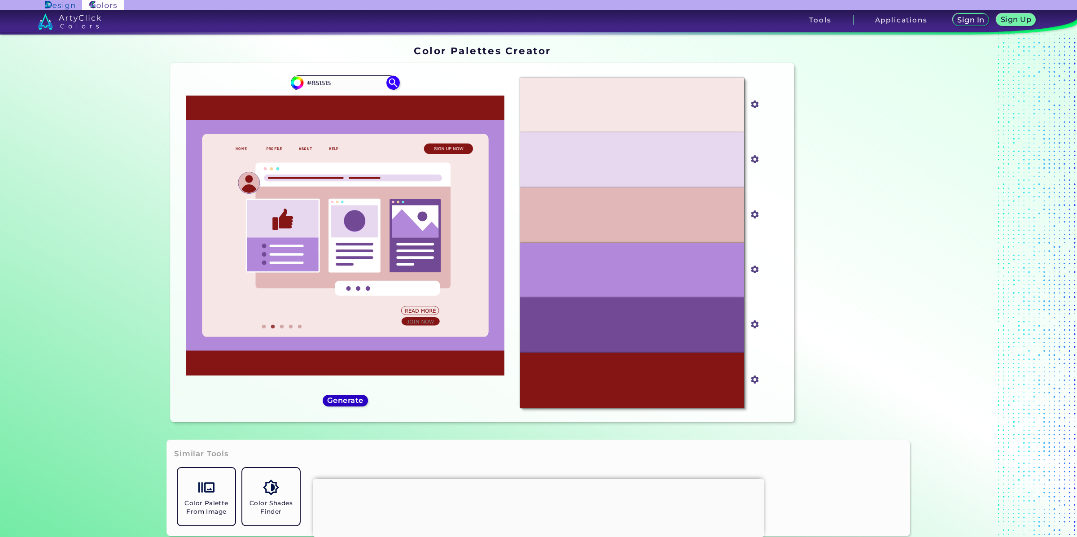
click at [349, 401] on h5 "Generate" at bounding box center [345, 400] width 33 height 7
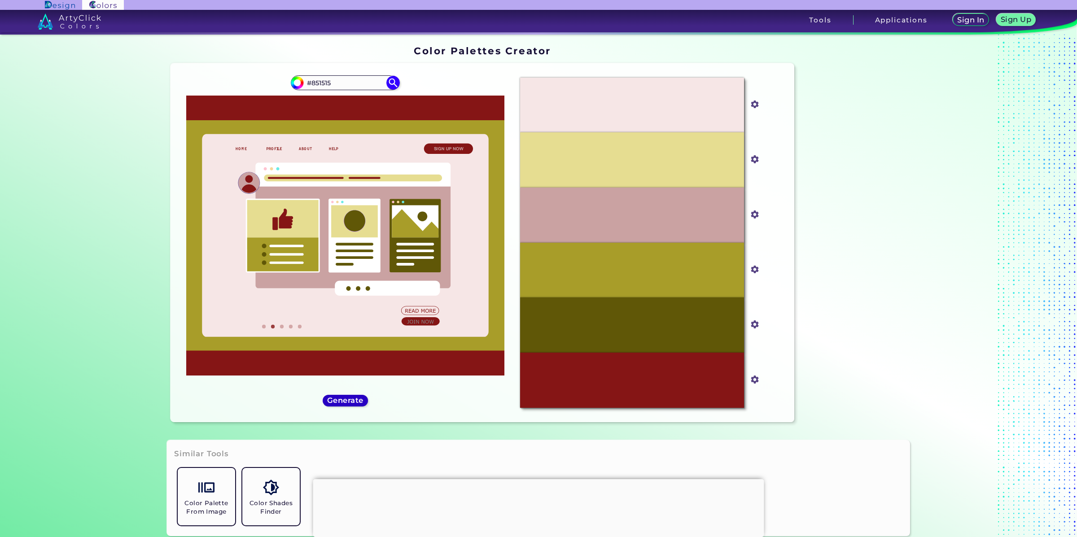
click at [349, 401] on h5 "Generate" at bounding box center [345, 400] width 33 height 7
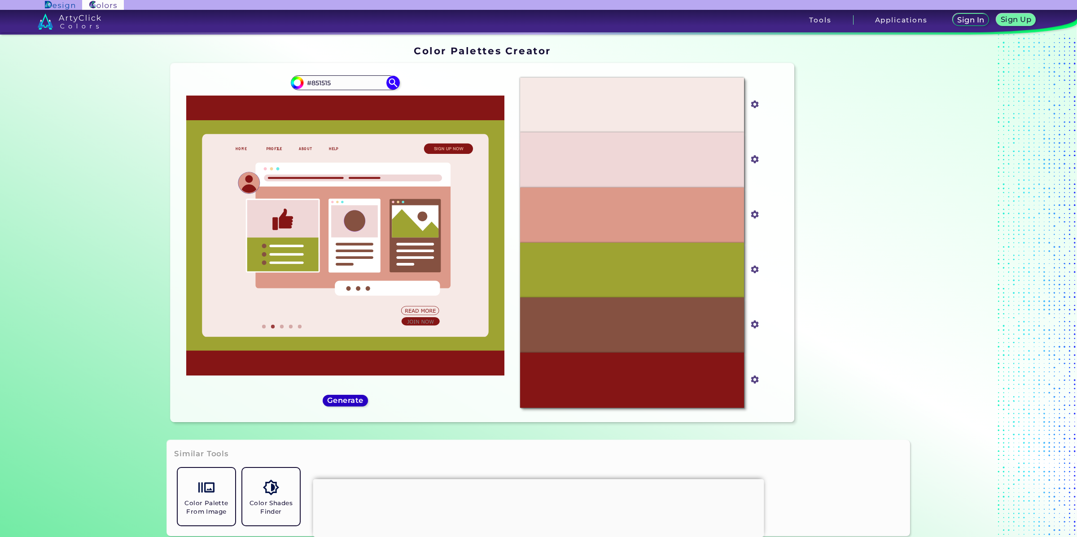
click at [349, 401] on h5 "Generate" at bounding box center [345, 400] width 33 height 7
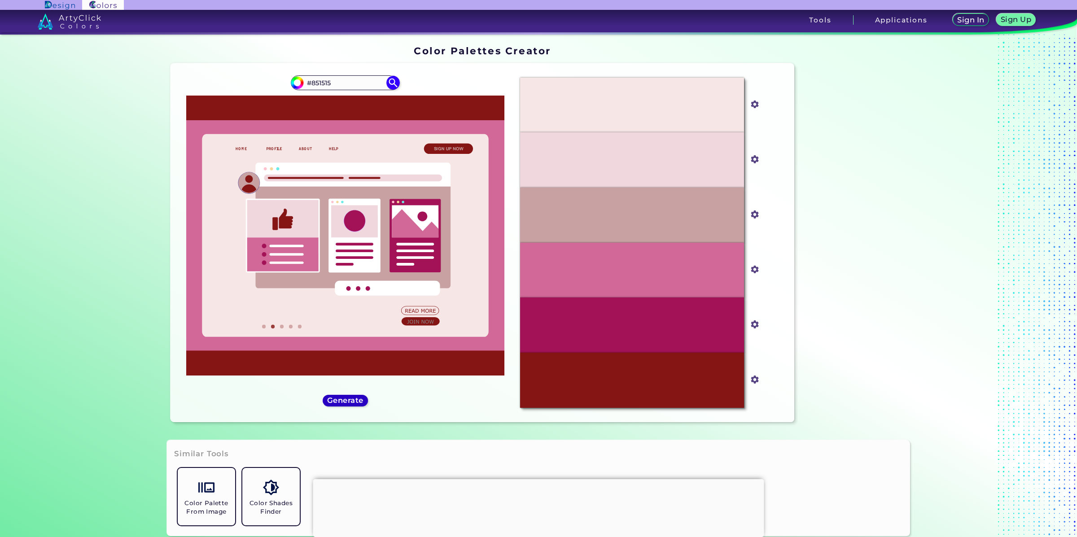
click at [349, 401] on h5 "Generate" at bounding box center [345, 400] width 33 height 7
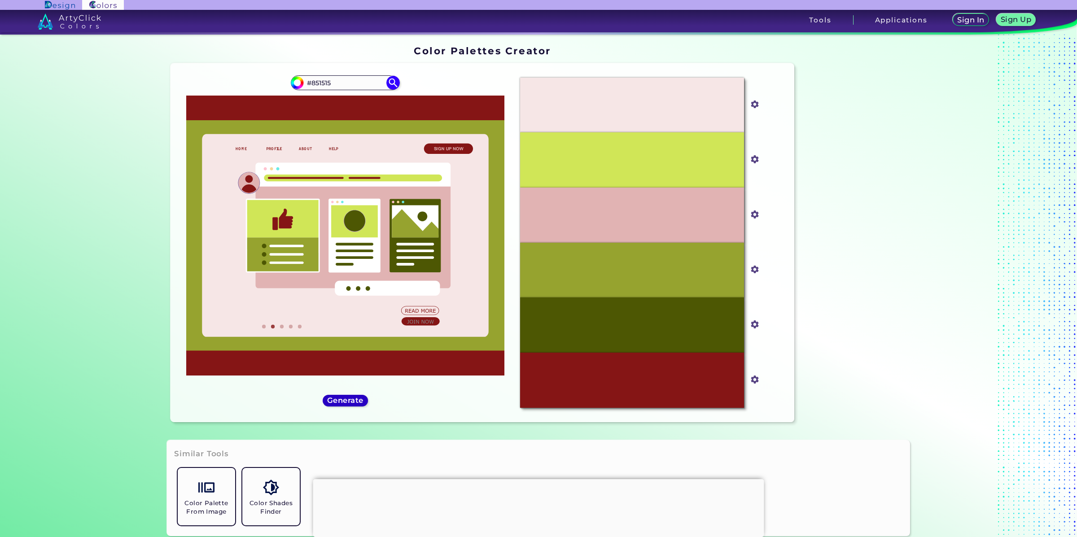
click at [349, 401] on h5 "Generate" at bounding box center [345, 400] width 33 height 7
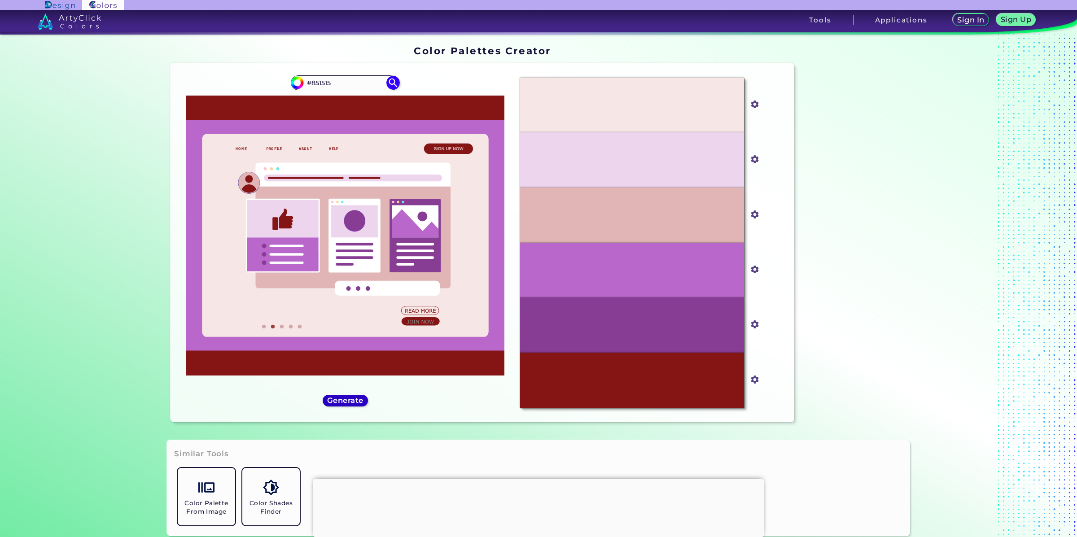
click at [349, 401] on h5 "Generate" at bounding box center [345, 400] width 33 height 7
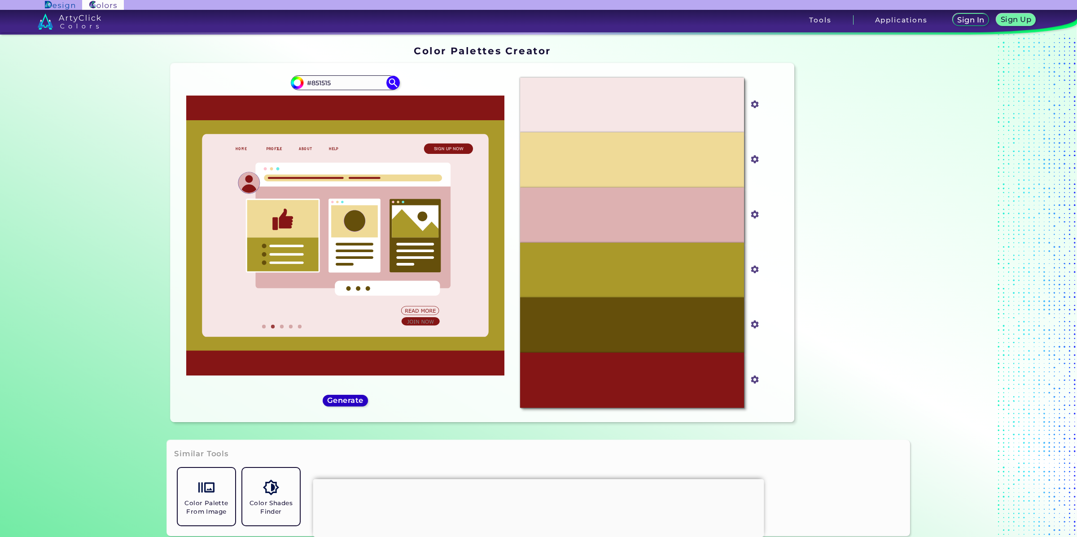
click at [349, 401] on h5 "Generate" at bounding box center [345, 400] width 33 height 7
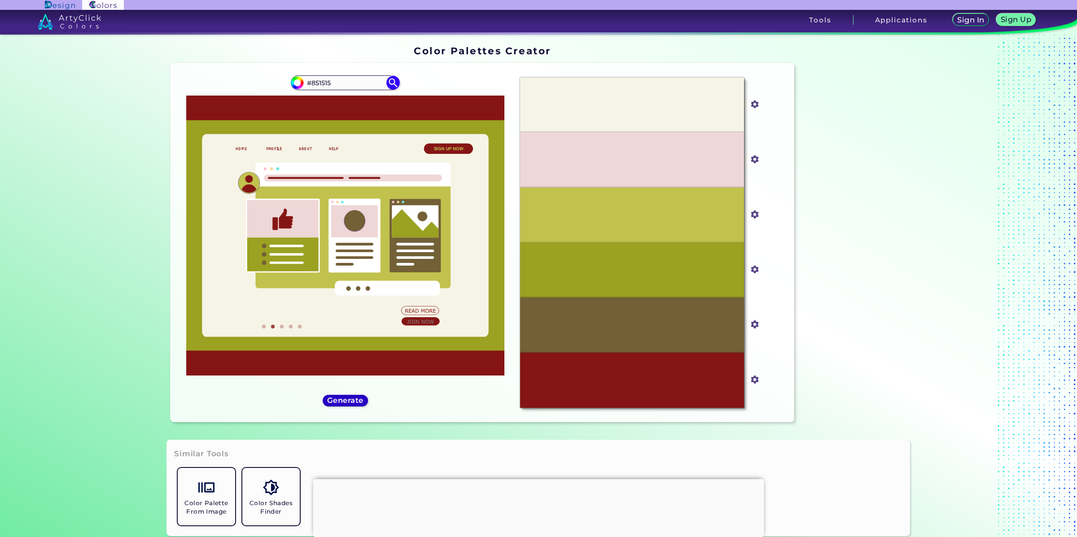
click at [349, 401] on h5 "Generate" at bounding box center [345, 400] width 33 height 7
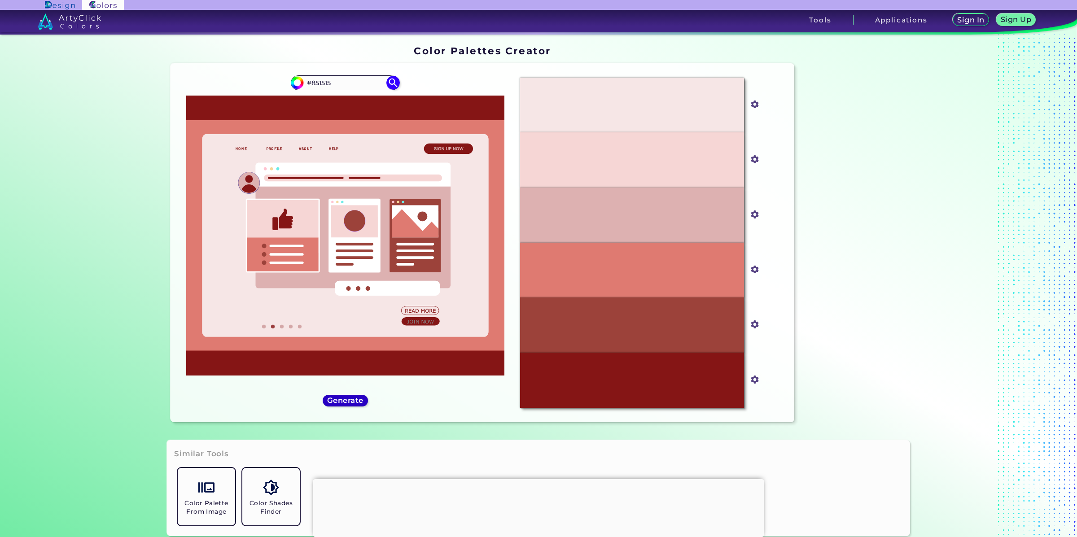
click at [349, 401] on h5 "Generate" at bounding box center [345, 400] width 33 height 7
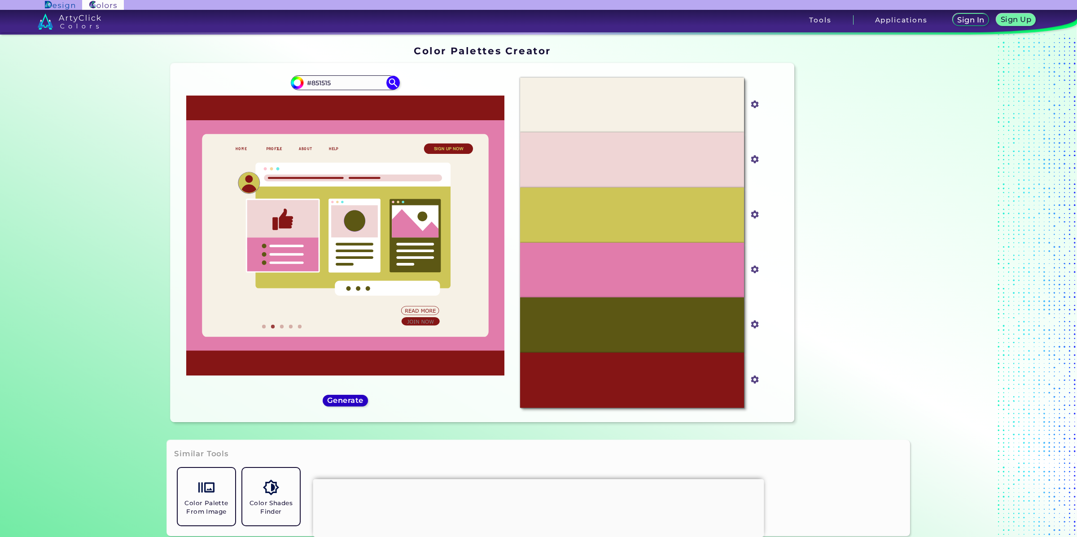
click at [350, 401] on h5 "Generate" at bounding box center [345, 400] width 33 height 7
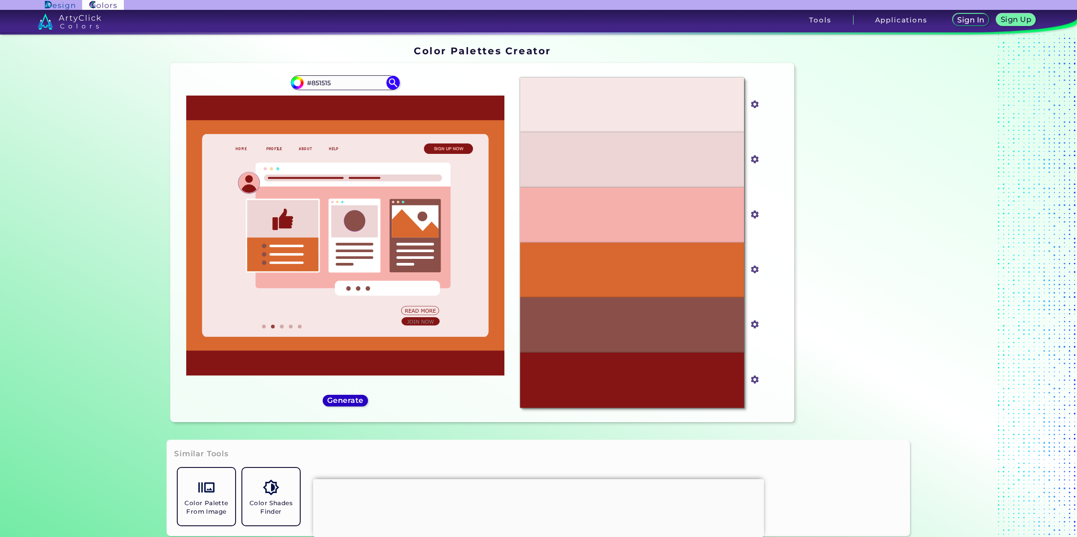
click at [355, 401] on h5 "Generate" at bounding box center [345, 400] width 33 height 7
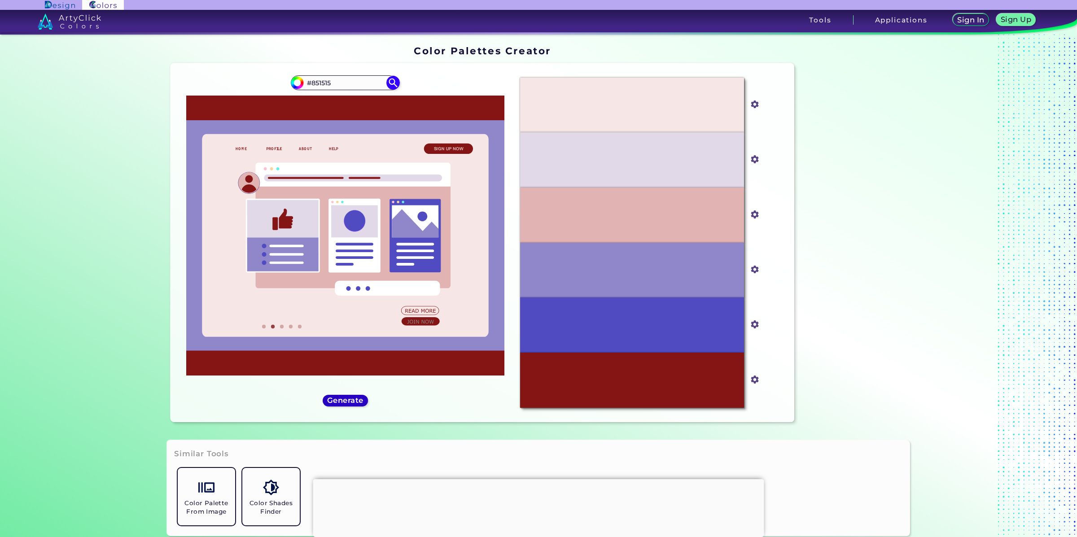
click at [355, 401] on h5 "Generate" at bounding box center [345, 400] width 33 height 7
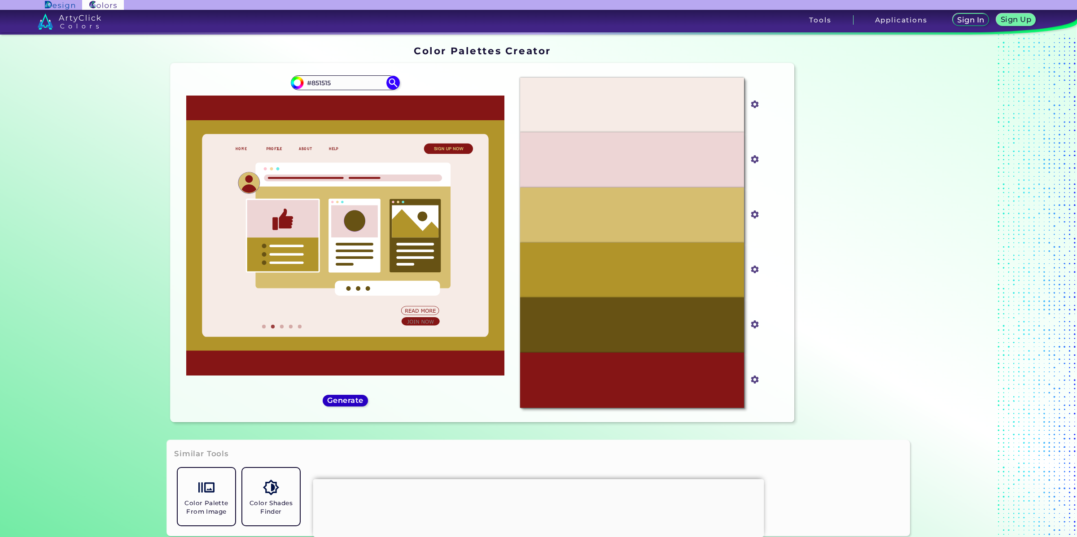
click at [355, 401] on h5 "Generate" at bounding box center [345, 400] width 33 height 7
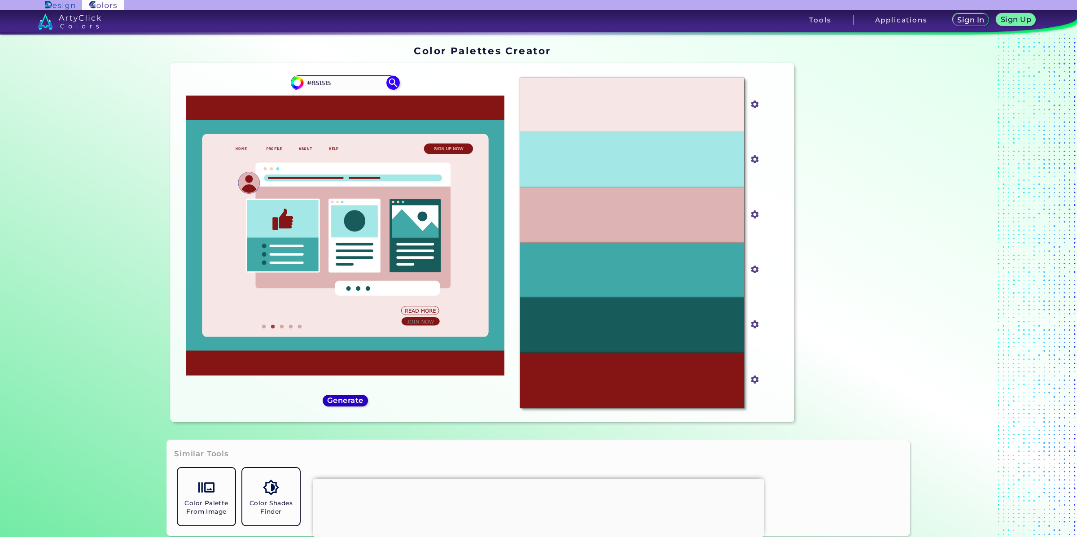
click at [343, 402] on h5 "Generate" at bounding box center [345, 400] width 33 height 7
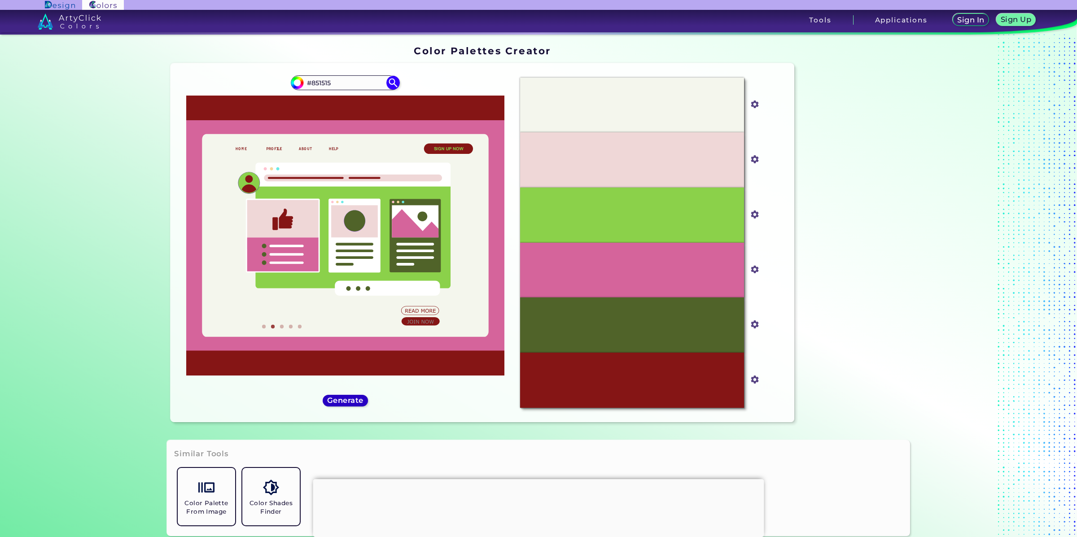
click at [343, 402] on h5 "Generate" at bounding box center [345, 400] width 33 height 7
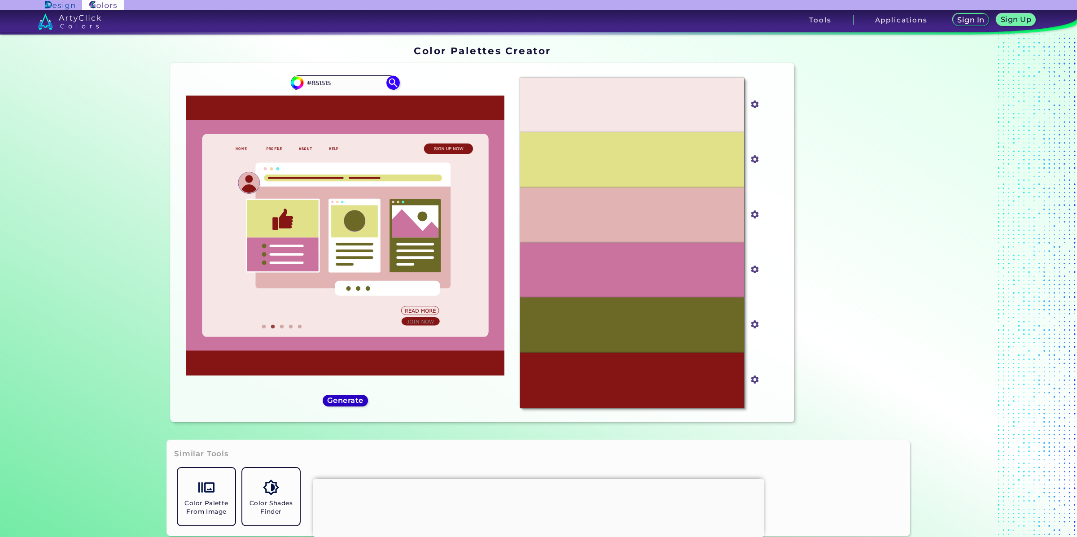
click at [343, 402] on h5 "Generate" at bounding box center [345, 400] width 33 height 7
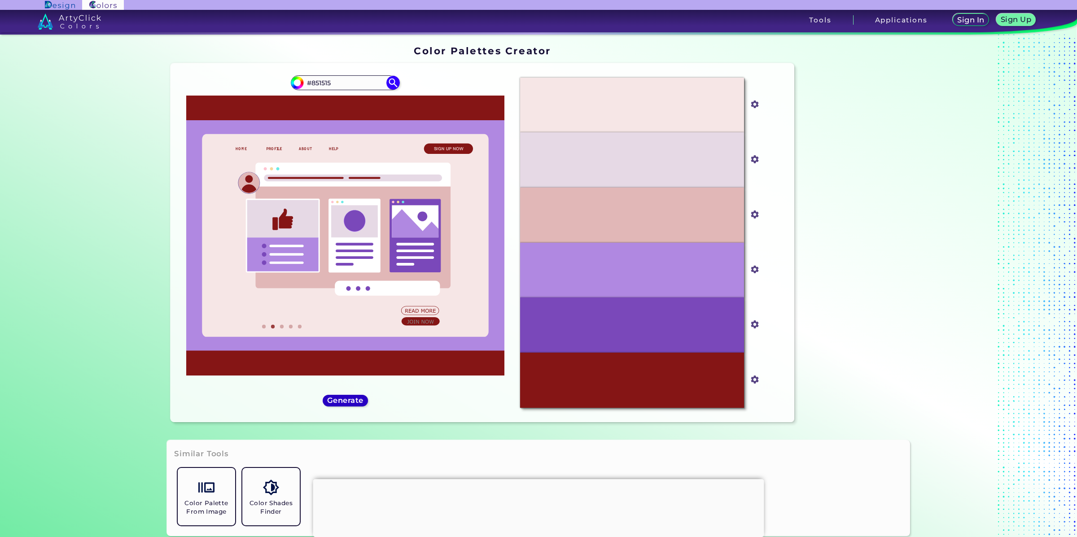
click at [343, 403] on h5 "Generate" at bounding box center [345, 400] width 33 height 7
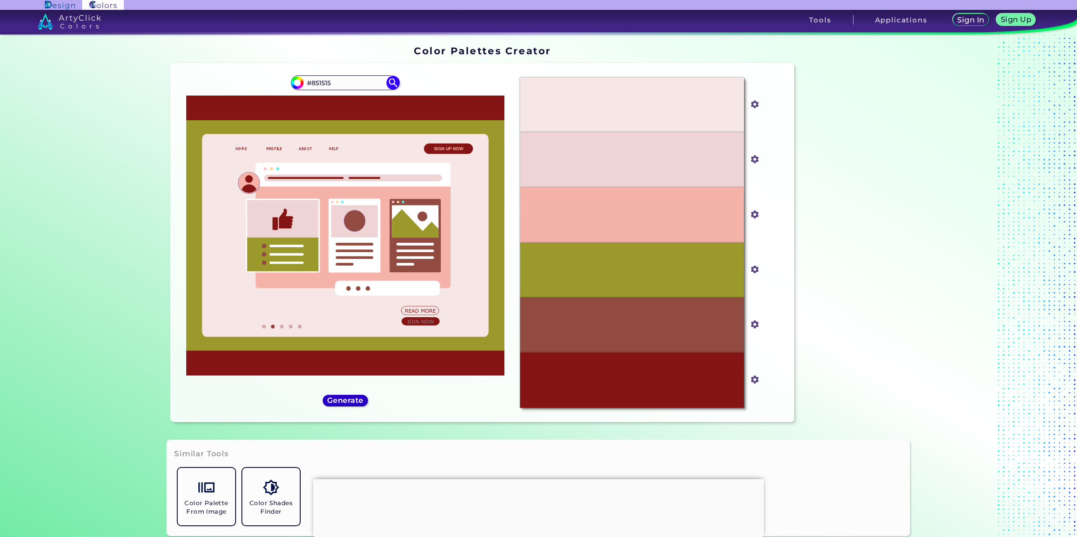
click at [344, 403] on h5 "Generate" at bounding box center [345, 400] width 33 height 7
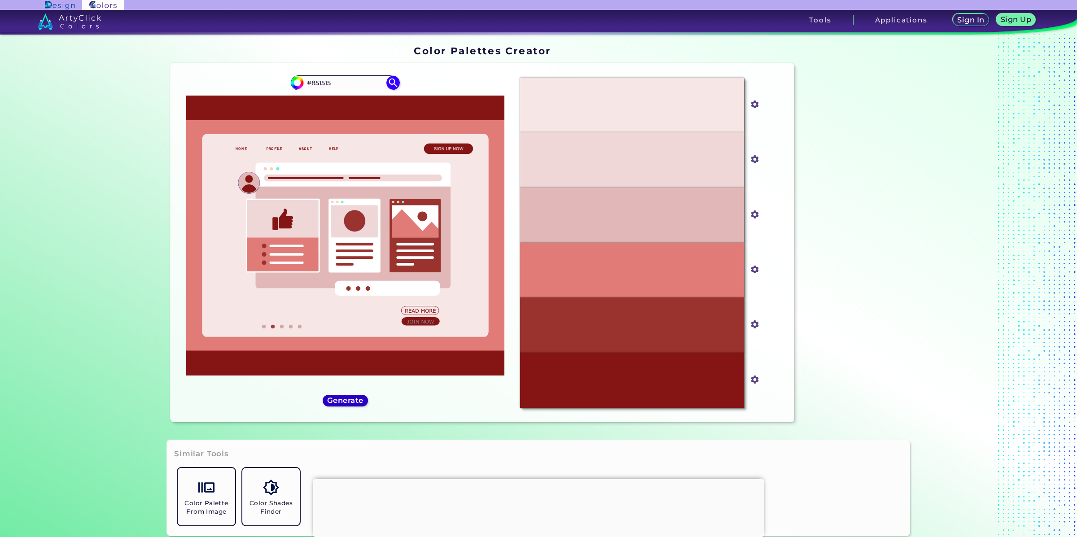
click at [344, 403] on h5 "Generate" at bounding box center [345, 400] width 33 height 7
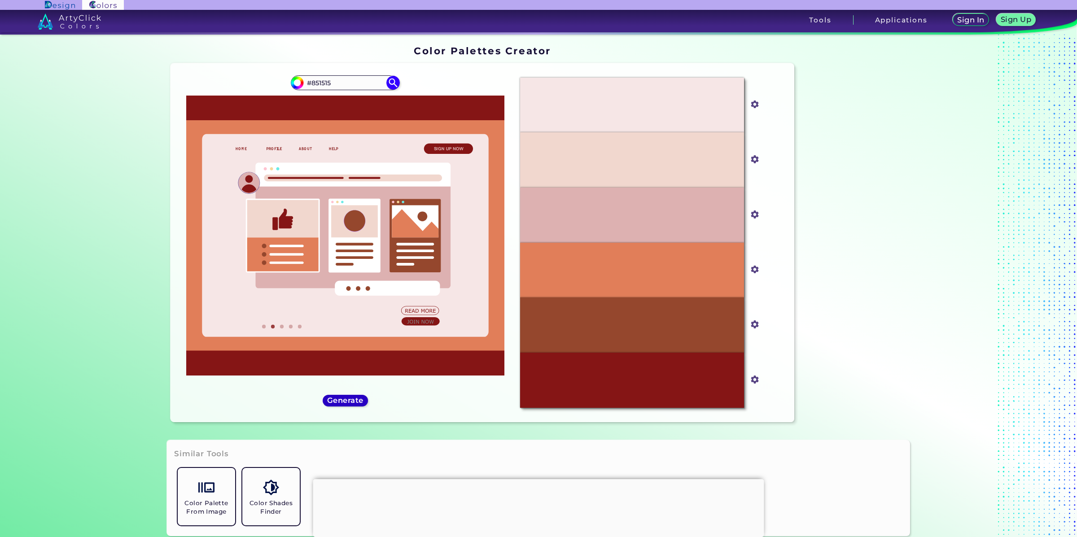
click at [344, 403] on h5 "Generate" at bounding box center [345, 400] width 33 height 7
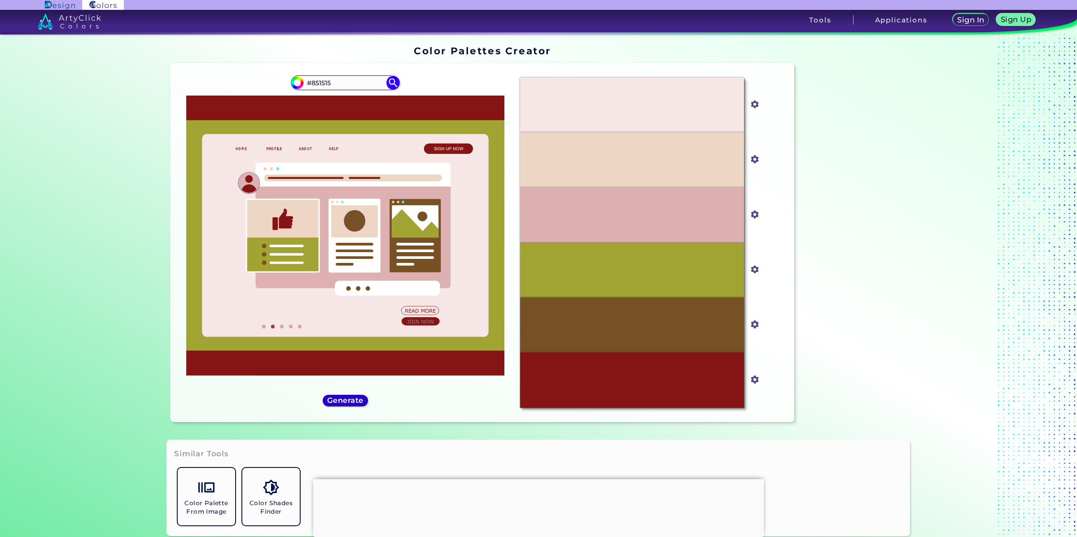
click at [344, 403] on h5 "Generate" at bounding box center [345, 400] width 33 height 7
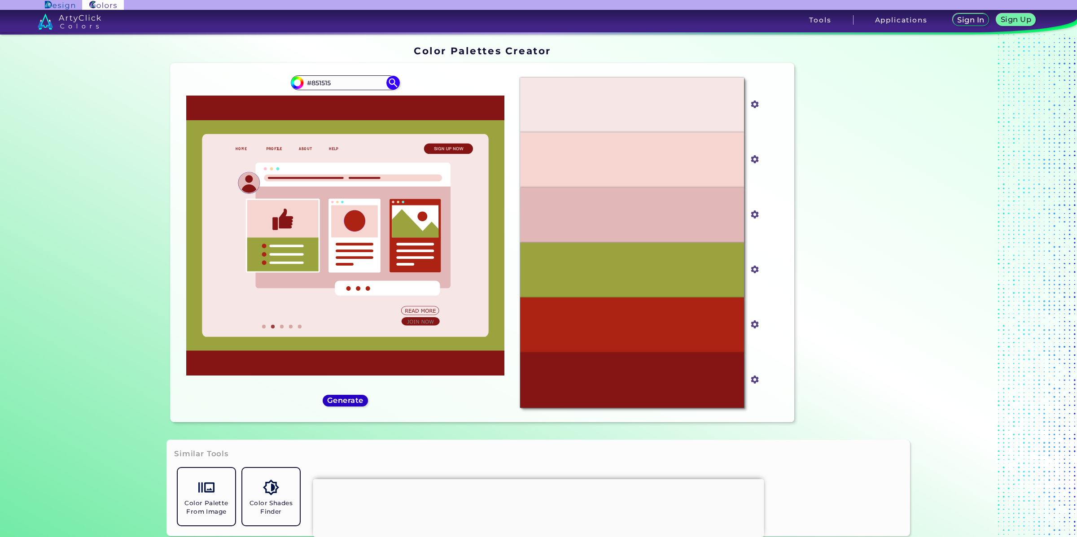
click at [344, 403] on h5 "Generate" at bounding box center [345, 400] width 33 height 7
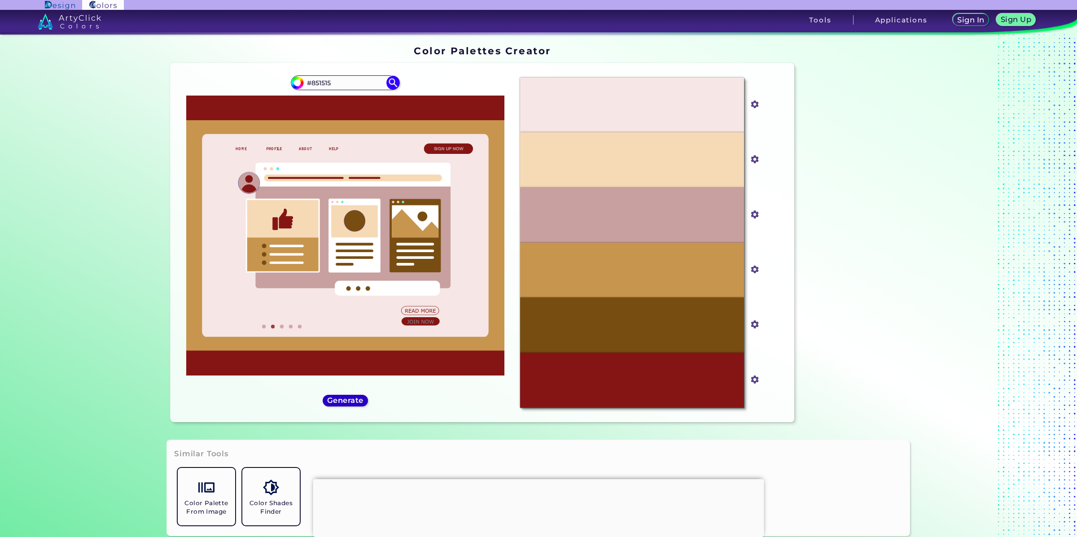
click at [344, 403] on h5 "Generate" at bounding box center [345, 400] width 33 height 7
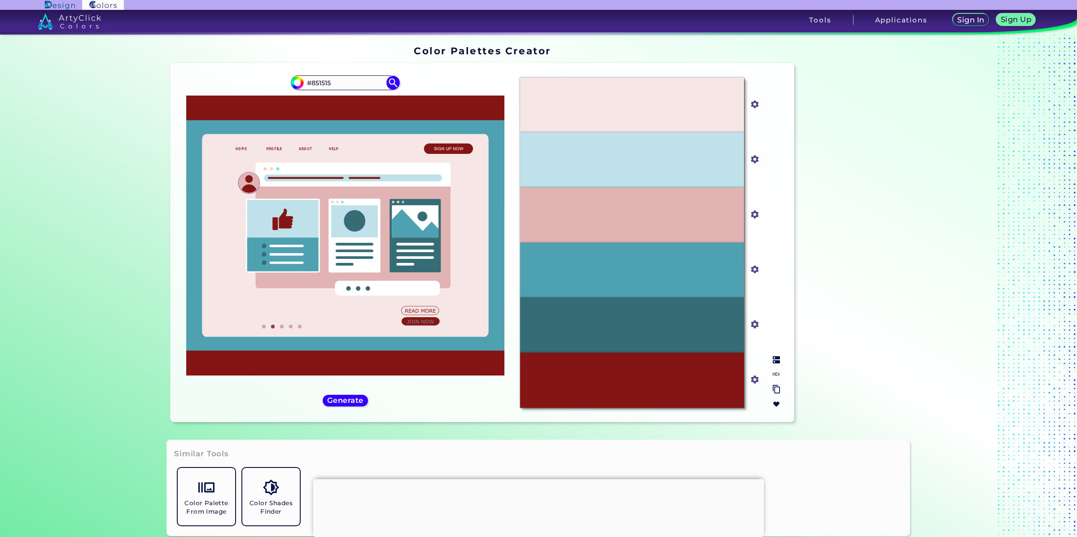
click at [755, 324] on input "#356c75" at bounding box center [753, 323] width 11 height 11
click at [752, 270] on input "#4ea1b1" at bounding box center [753, 268] width 11 height 11
click at [752, 215] on input "#e1b3b3" at bounding box center [753, 213] width 11 height 11
click at [753, 158] on input "#bee1ea" at bounding box center [753, 158] width 11 height 11
click at [752, 105] on input "#f6e6e6" at bounding box center [753, 103] width 11 height 11
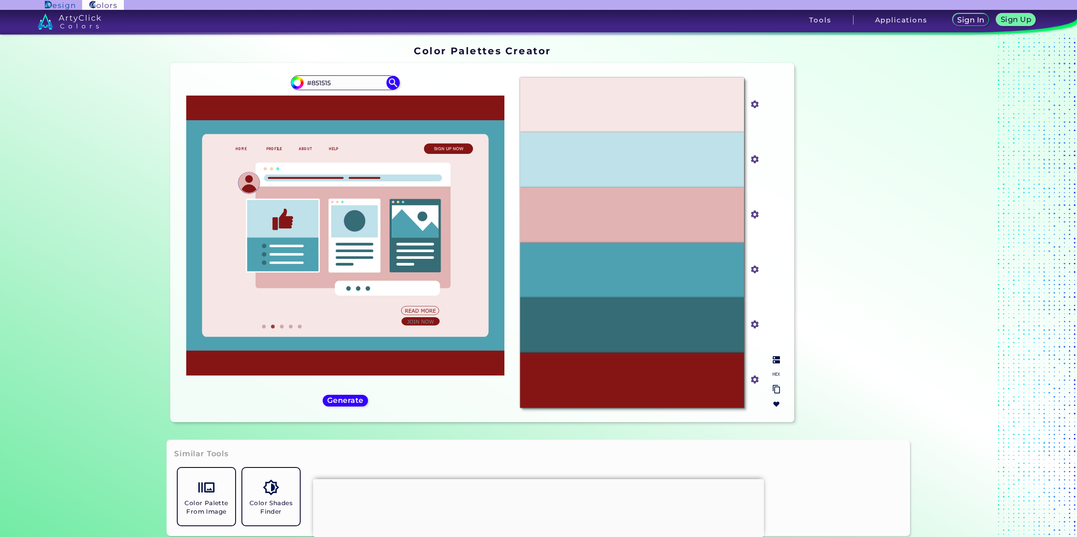
click at [752, 213] on input "#e1b3b3" at bounding box center [753, 213] width 11 height 11
